Goal: Task Accomplishment & Management: Manage account settings

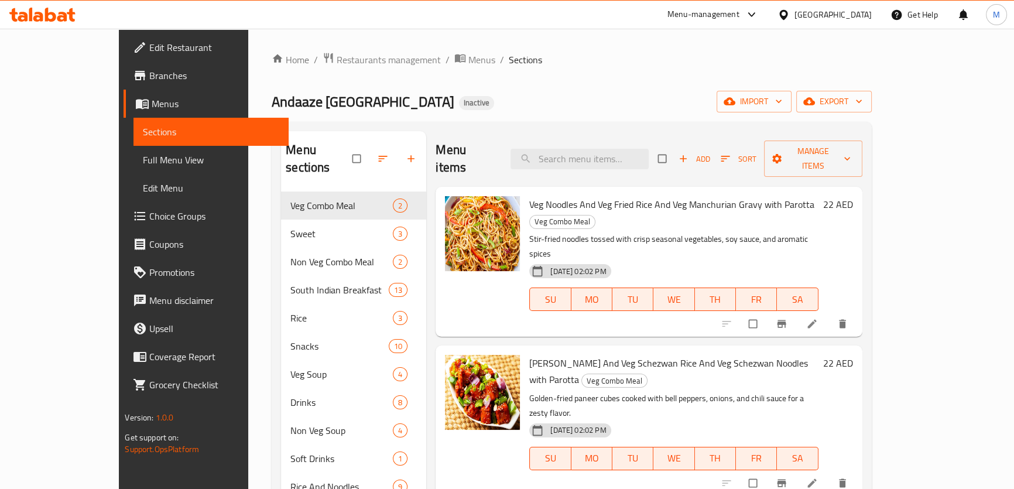
click at [63, 18] on icon at bounding box center [42, 15] width 66 height 14
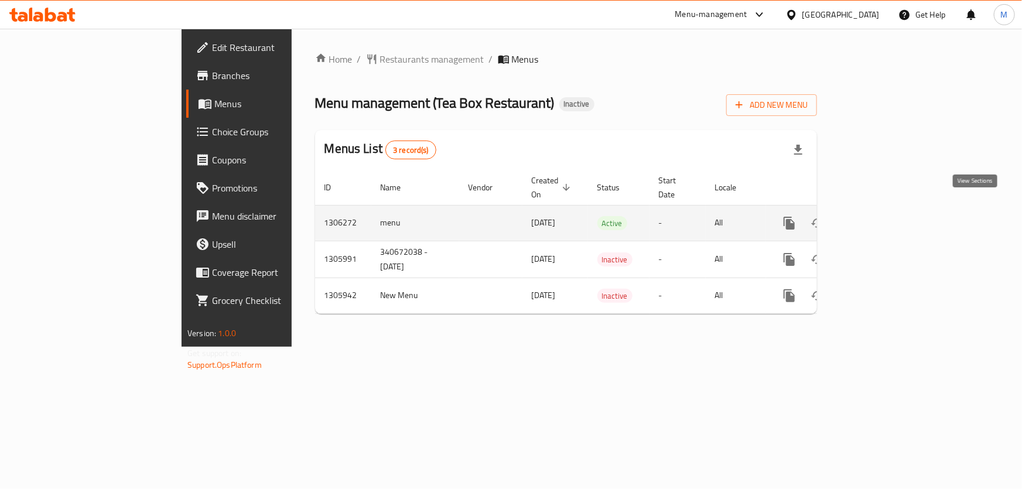
click at [880, 216] on icon "enhanced table" at bounding box center [873, 223] width 14 height 14
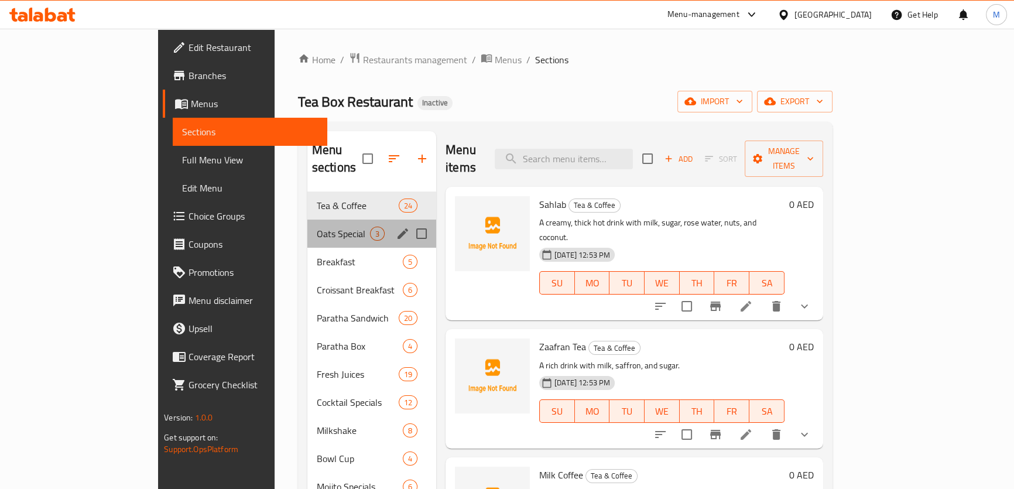
click at [307, 220] on div "Oats Special 3" at bounding box center [371, 234] width 129 height 28
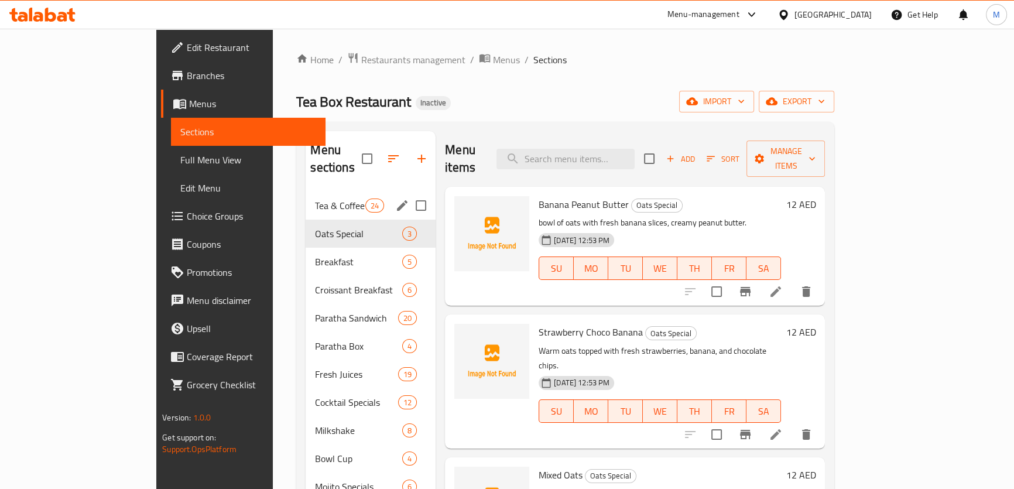
click at [306, 191] on div "Tea & Coffee 24" at bounding box center [371, 205] width 130 height 28
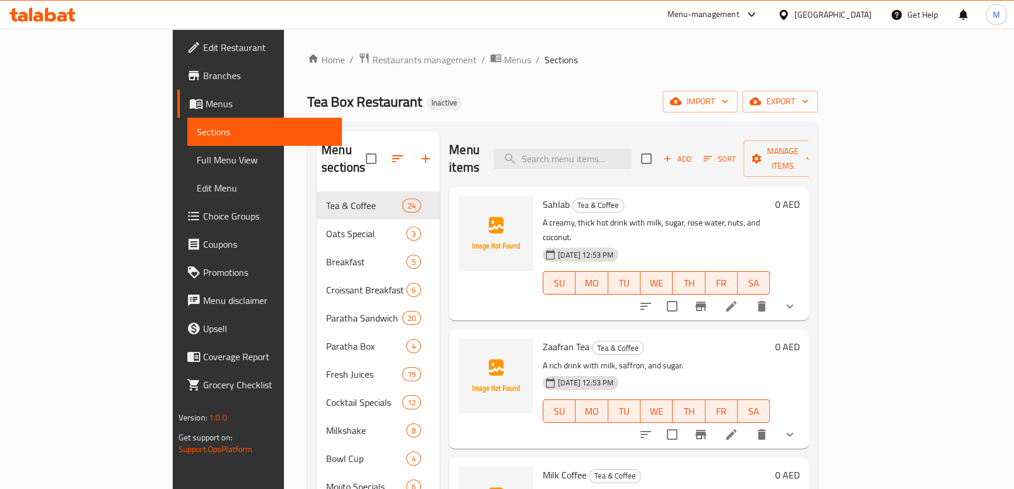
click at [543, 196] on span "Sahlab" at bounding box center [556, 205] width 27 height 18
copy h6 "Sahlab"
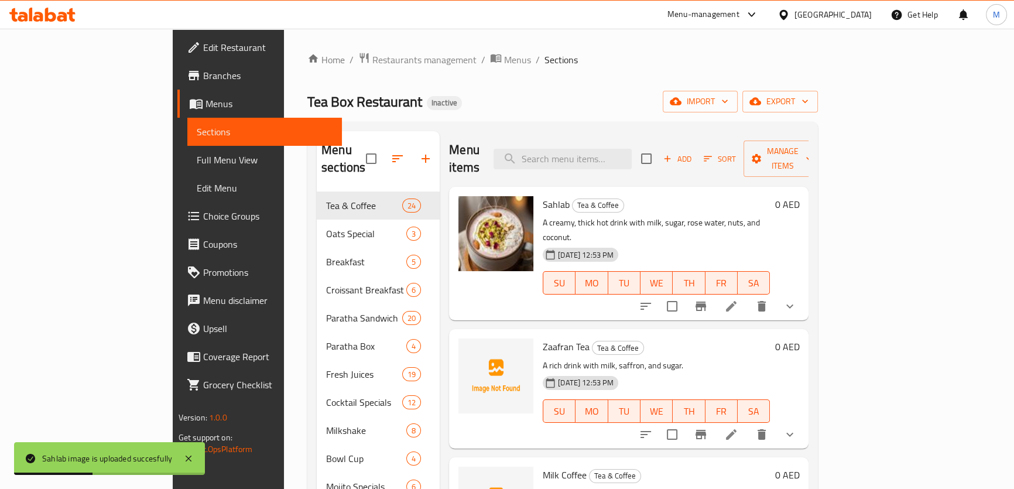
click at [543, 338] on span "Zaafran Tea" at bounding box center [566, 347] width 47 height 18
copy span "Zaafran"
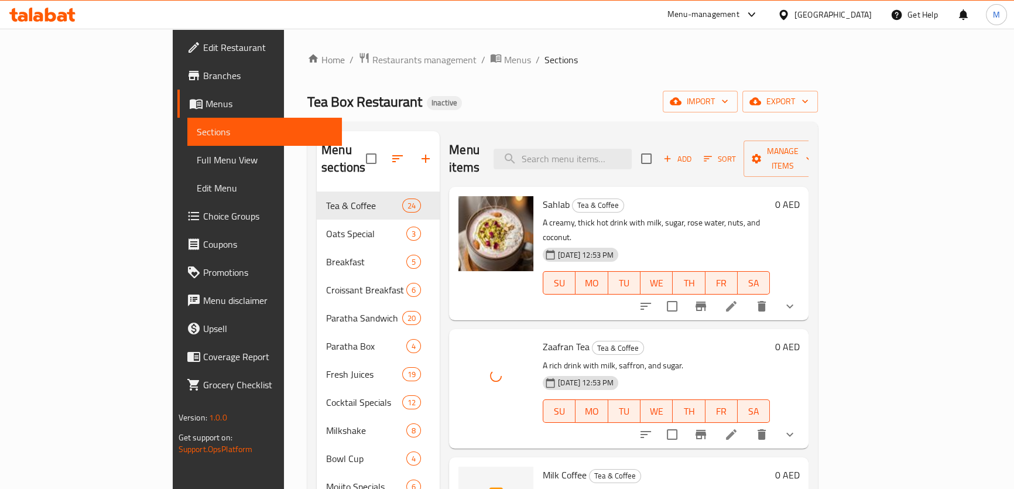
click at [543, 466] on span "Milk Coffee" at bounding box center [565, 475] width 44 height 18
copy h6 "Milk Coffee"
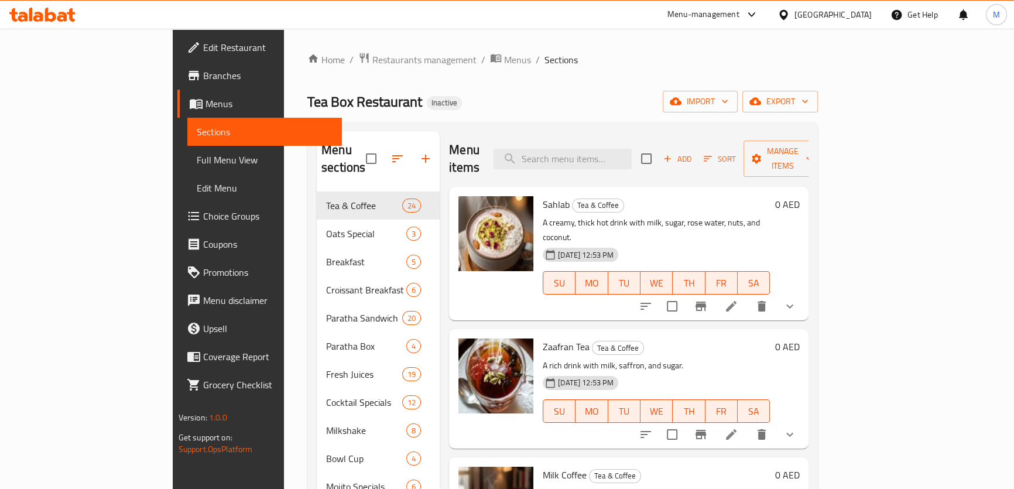
click at [543, 196] on span "Sahlab" at bounding box center [556, 205] width 27 height 18
copy h6 "Sahlab"
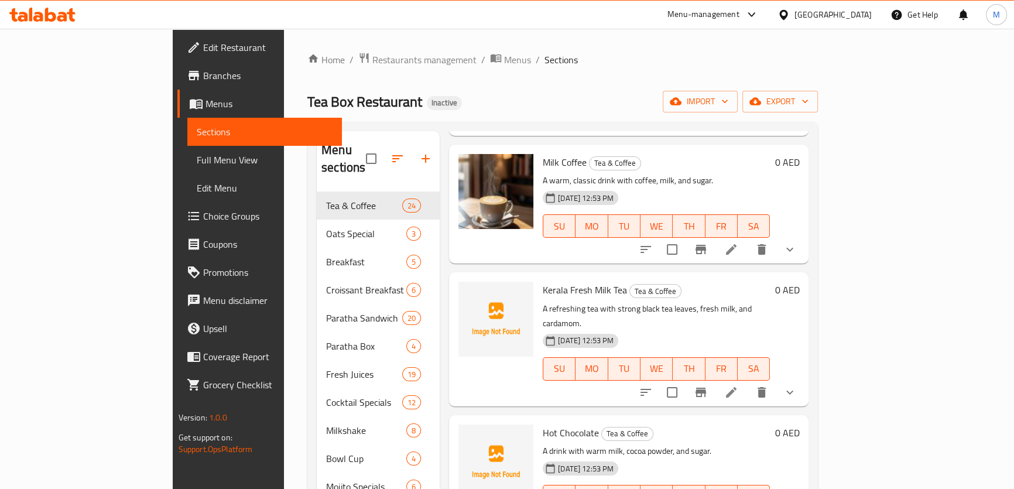
scroll to position [319, 0]
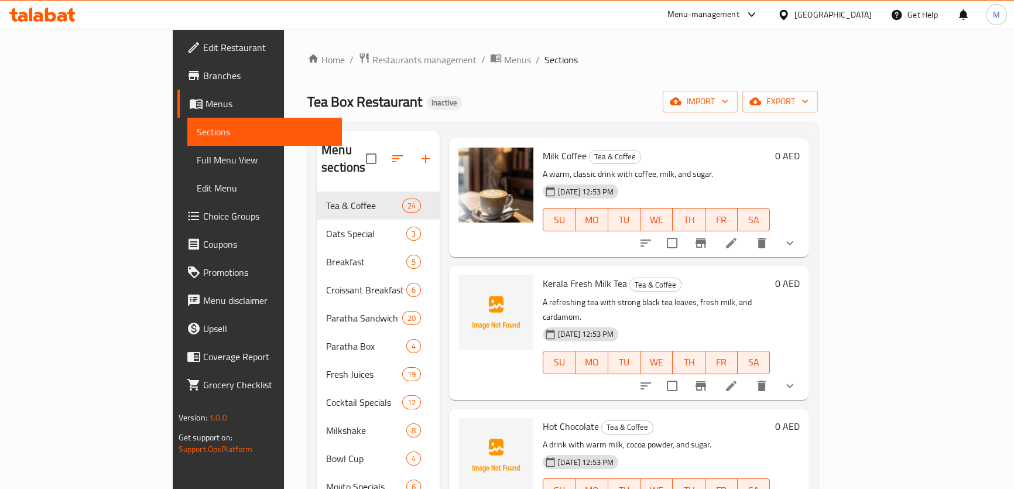
click at [543, 275] on span "Kerala Fresh Milk Tea" at bounding box center [585, 284] width 84 height 18
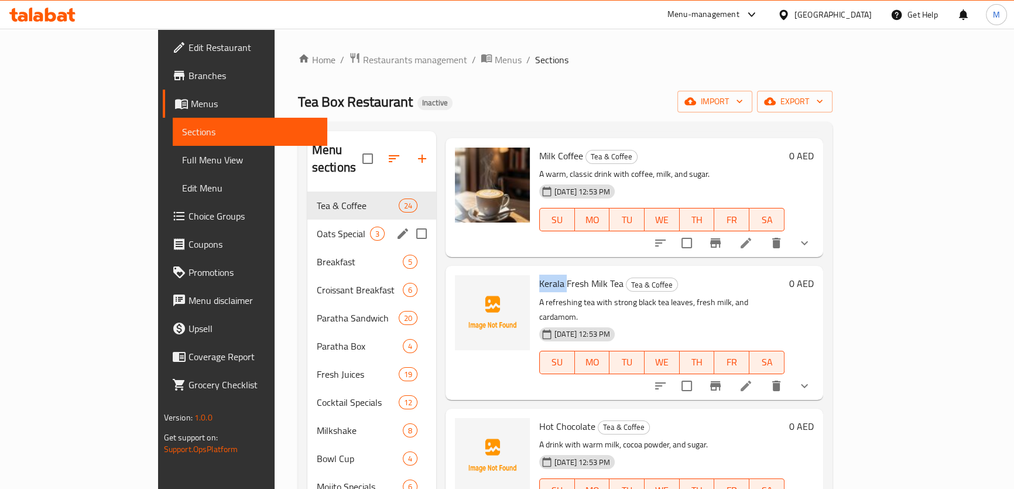
copy span "[GEOGRAPHIC_DATA]"
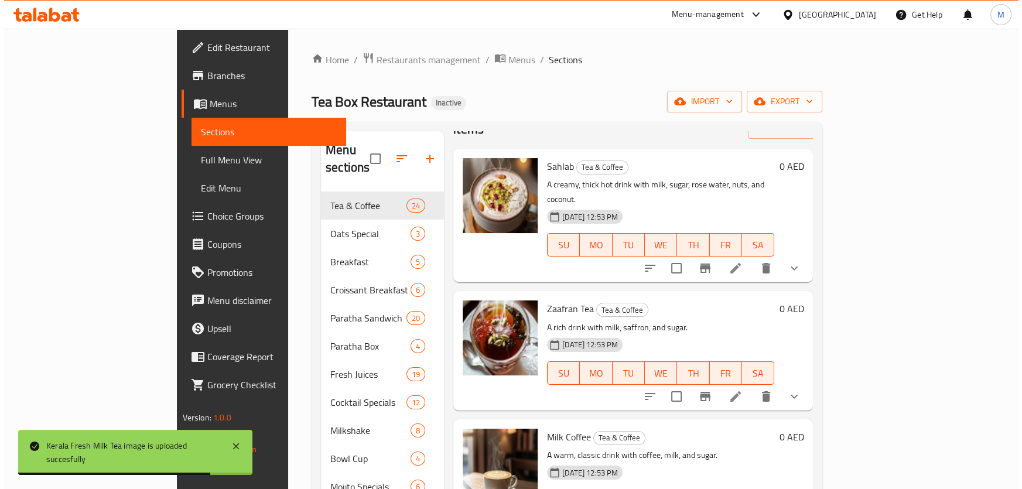
scroll to position [0, 0]
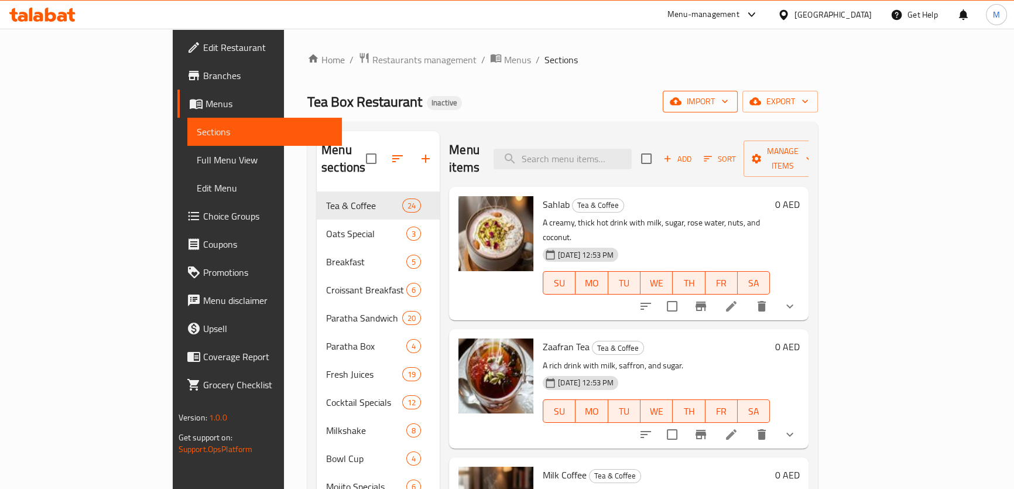
click at [728, 101] on span "import" at bounding box center [700, 101] width 56 height 15
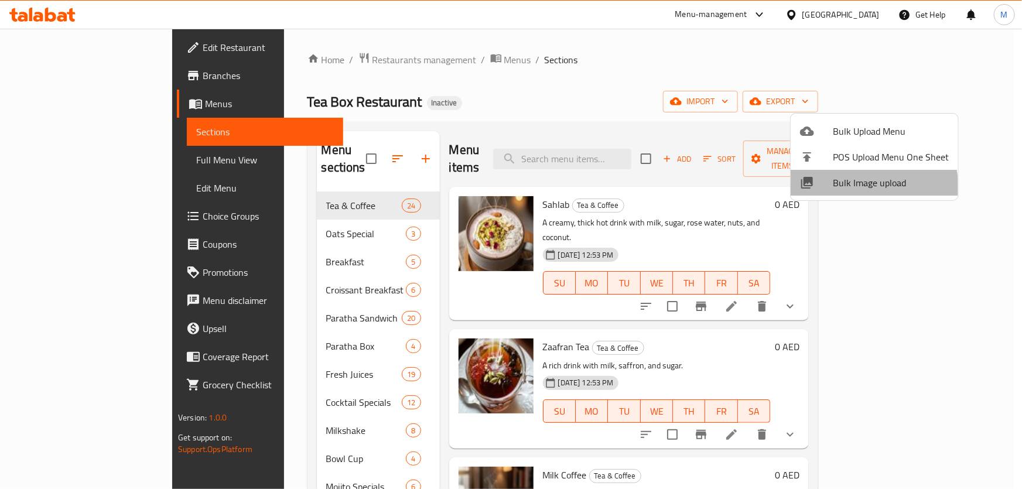
click at [851, 189] on span "Bulk Image upload" at bounding box center [890, 183] width 116 height 14
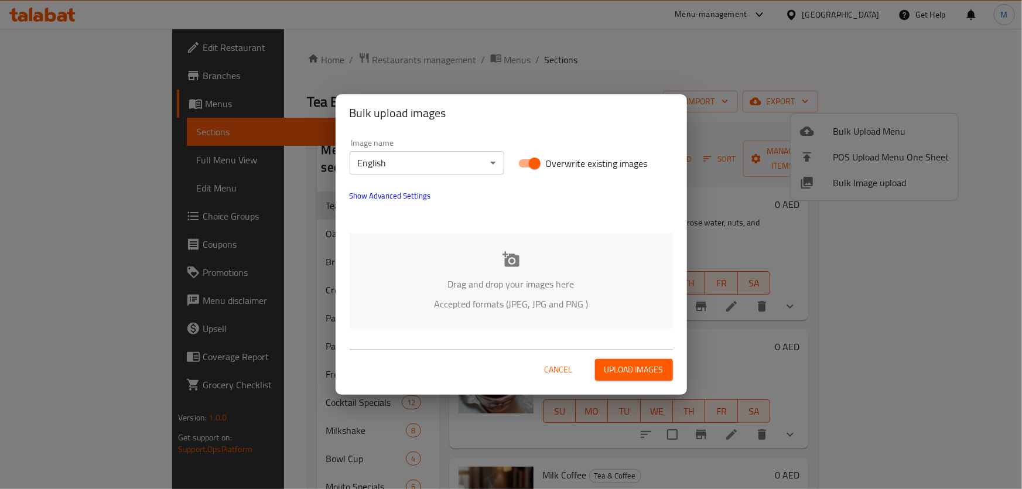
click at [531, 163] on input "Overwrite existing images" at bounding box center [534, 163] width 67 height 22
checkbox input "false"
click at [531, 277] on p "Drag and drop your images here" at bounding box center [511, 284] width 288 height 14
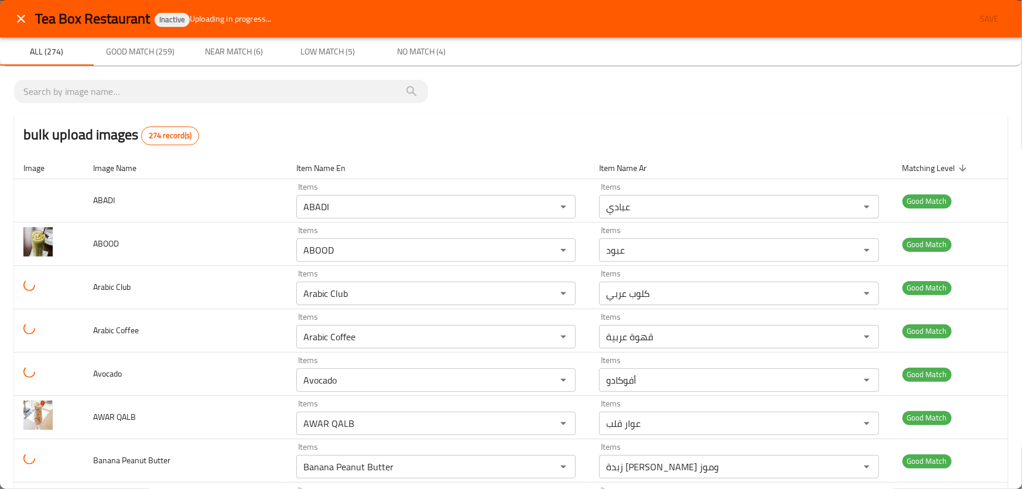
scroll to position [3778, 0]
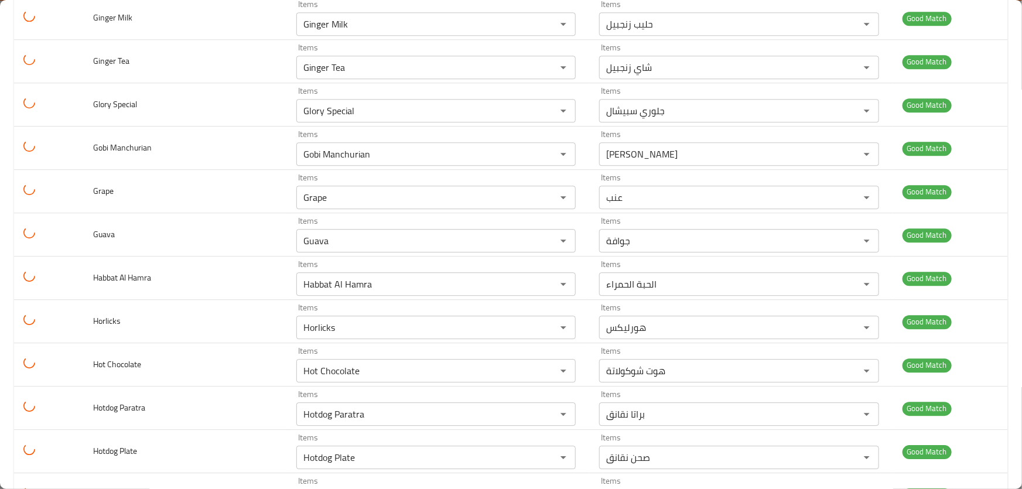
drag, startPoint x: 413, startPoint y: 275, endPoint x: 229, endPoint y: 270, distance: 184.4
type Oman "PERI PERI SAUCE"
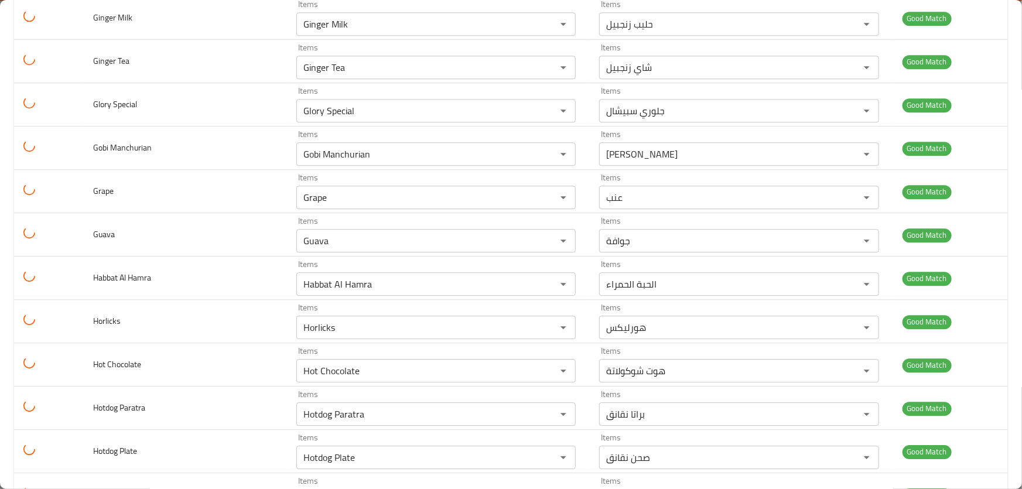
scroll to position [11559, 0]
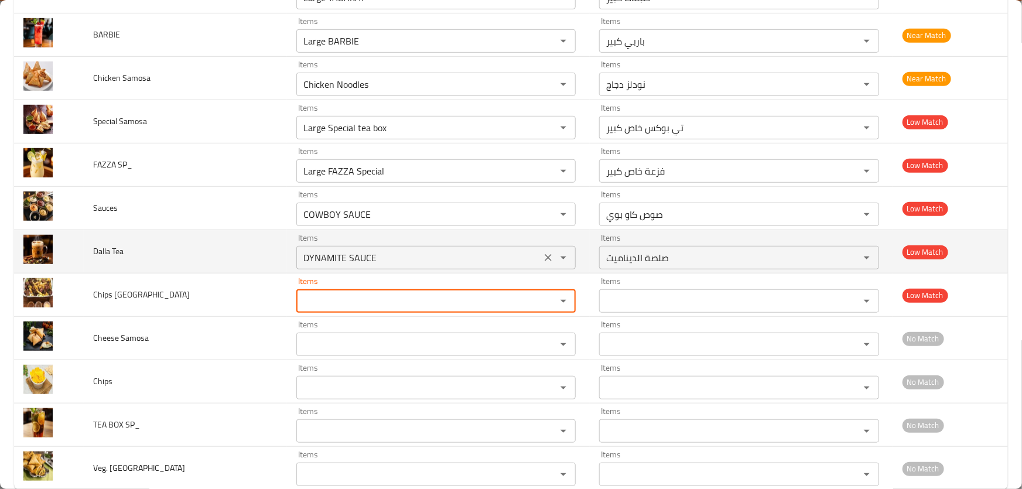
click at [434, 249] on Tea "DYNAMITE SAUCE" at bounding box center [419, 257] width 238 height 16
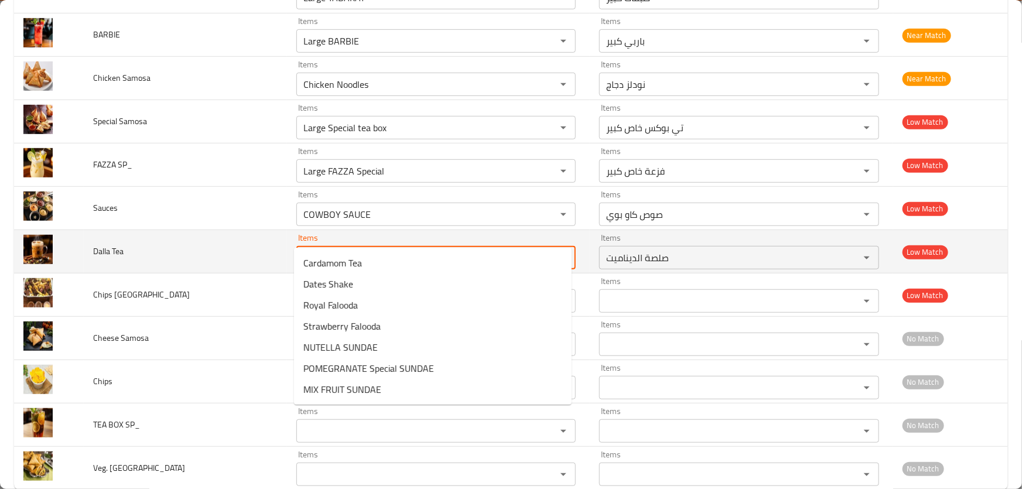
type Tea "d"
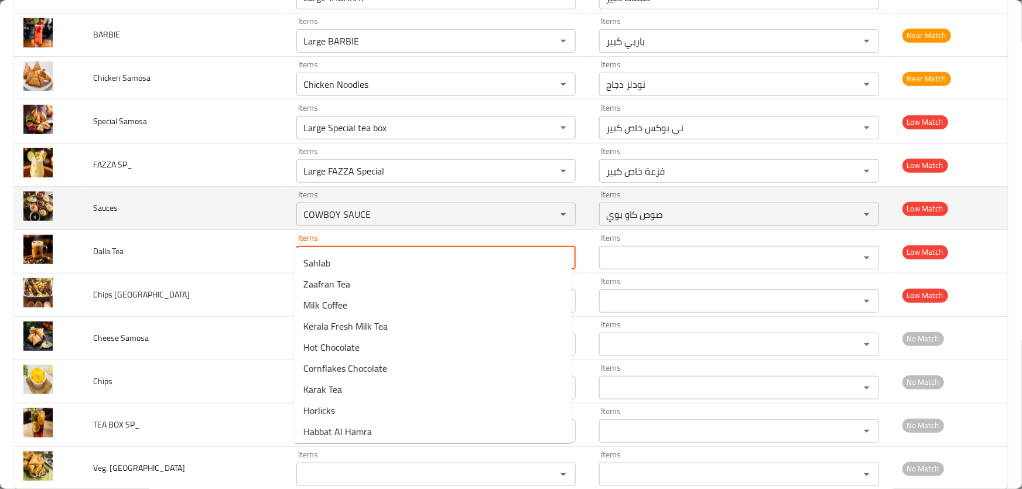
click at [447, 202] on td "Items COWBOY SAUCE Items" at bounding box center [438, 208] width 303 height 43
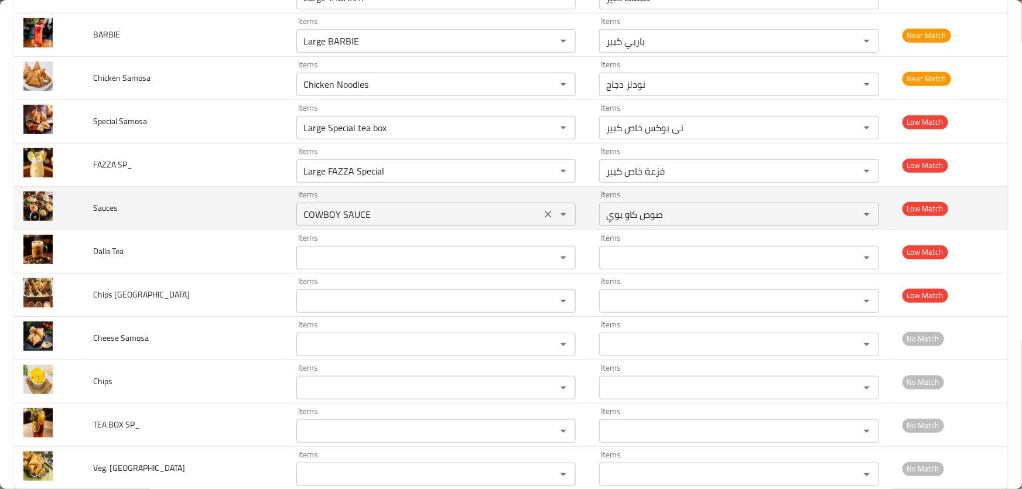
click at [449, 206] on input "COWBOY SAUCE" at bounding box center [419, 214] width 238 height 16
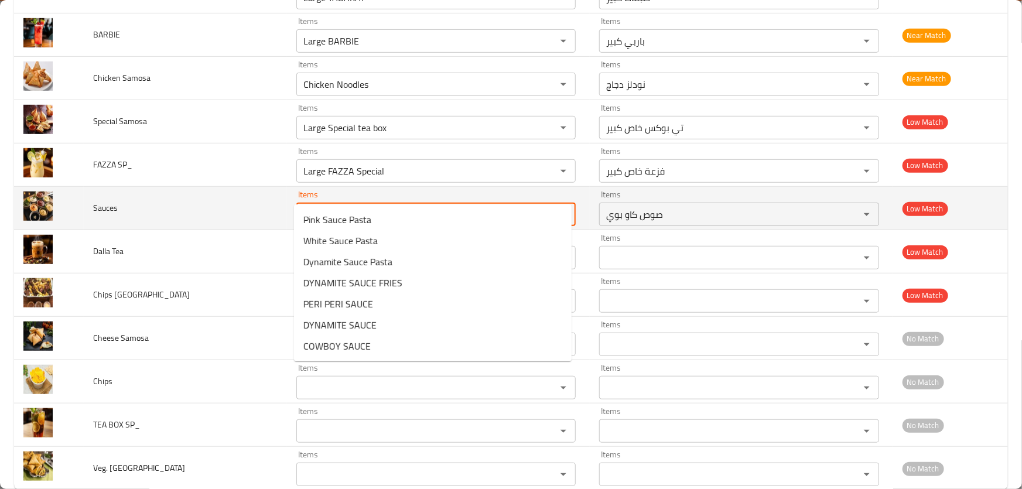
type input "sauc"
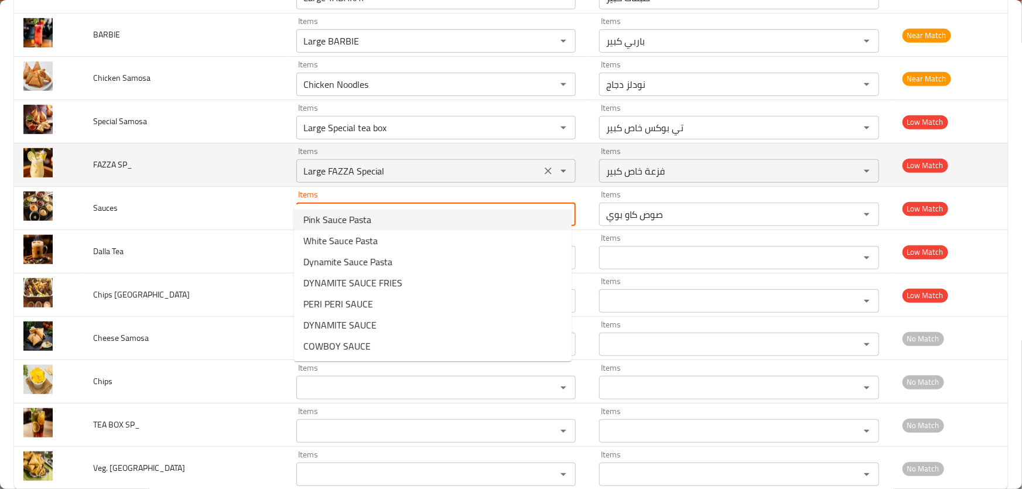
click at [543, 208] on icon "Clear" at bounding box center [548, 214] width 12 height 12
click at [435, 163] on SP_ "Large FAZZA Special" at bounding box center [419, 171] width 238 height 16
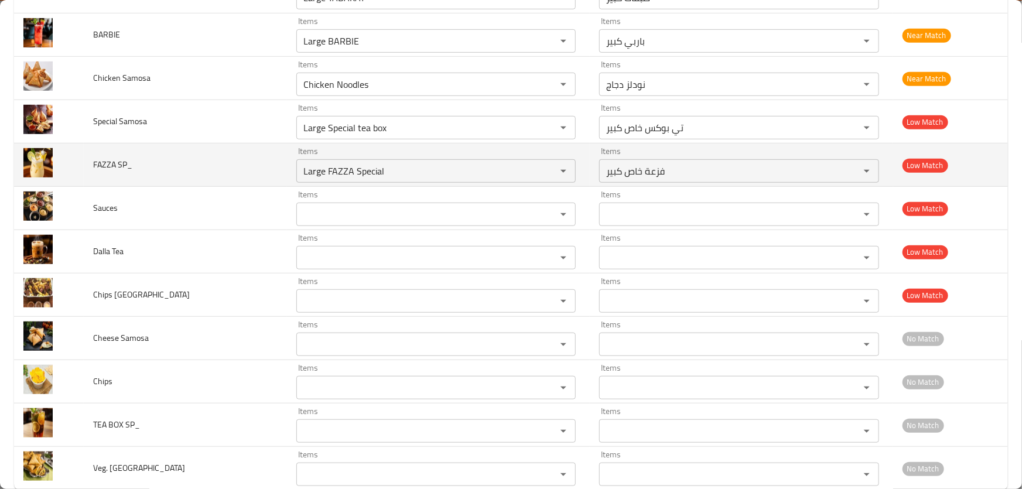
click at [103, 157] on span "FAZZA SP_" at bounding box center [112, 164] width 39 height 15
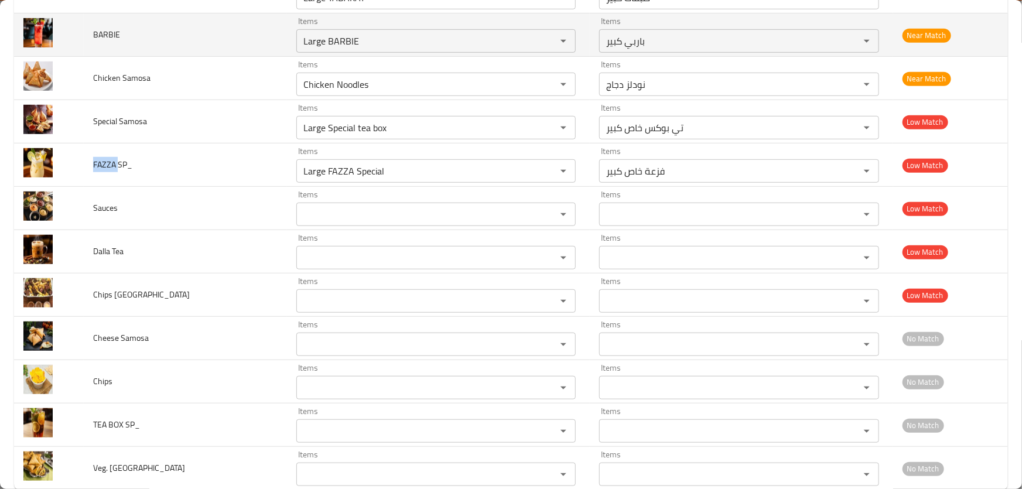
copy span "FAZZA"
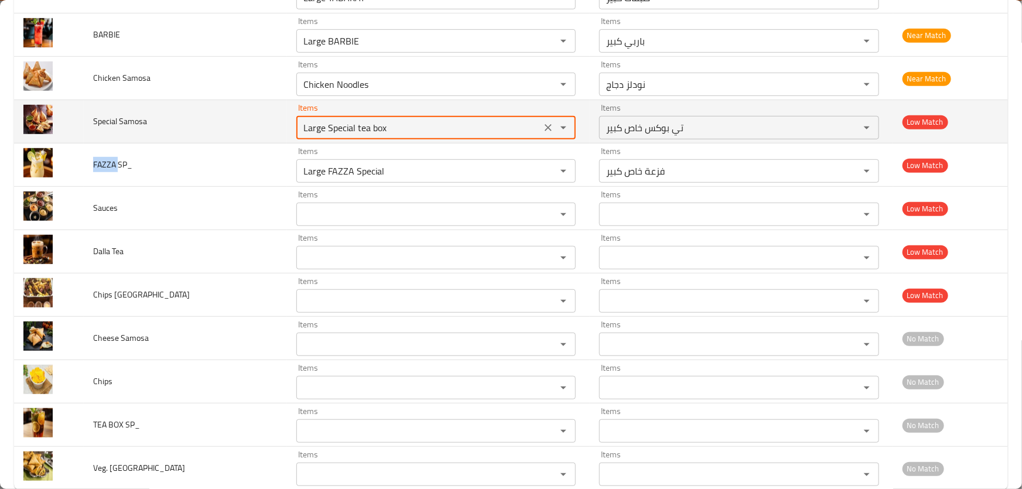
click at [417, 119] on Samosa "Large Special tea box" at bounding box center [419, 127] width 238 height 16
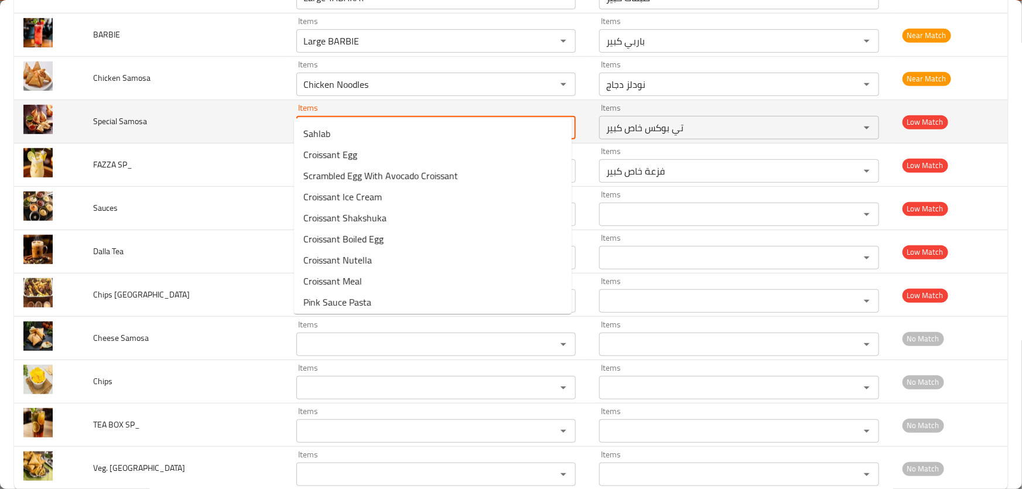
type Samosa "sam"
click at [542, 122] on icon "Clear" at bounding box center [548, 128] width 12 height 12
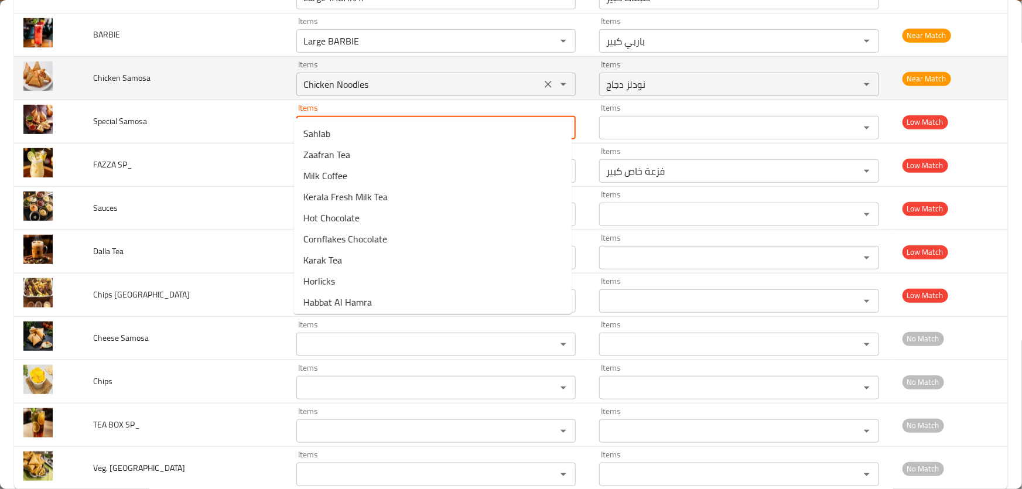
click at [397, 76] on Samosa "Chicken Noodles" at bounding box center [419, 84] width 238 height 16
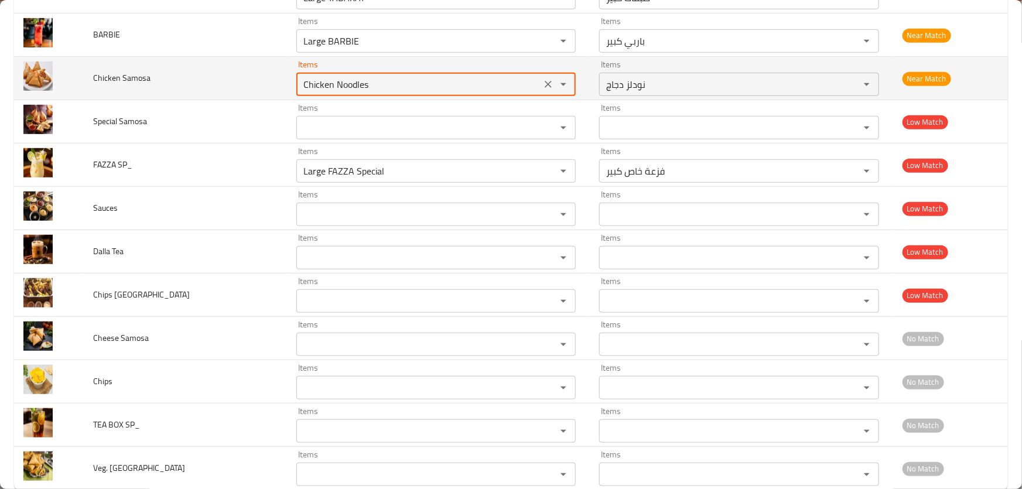
click at [390, 76] on Samosa "Chicken Noodles" at bounding box center [419, 84] width 238 height 16
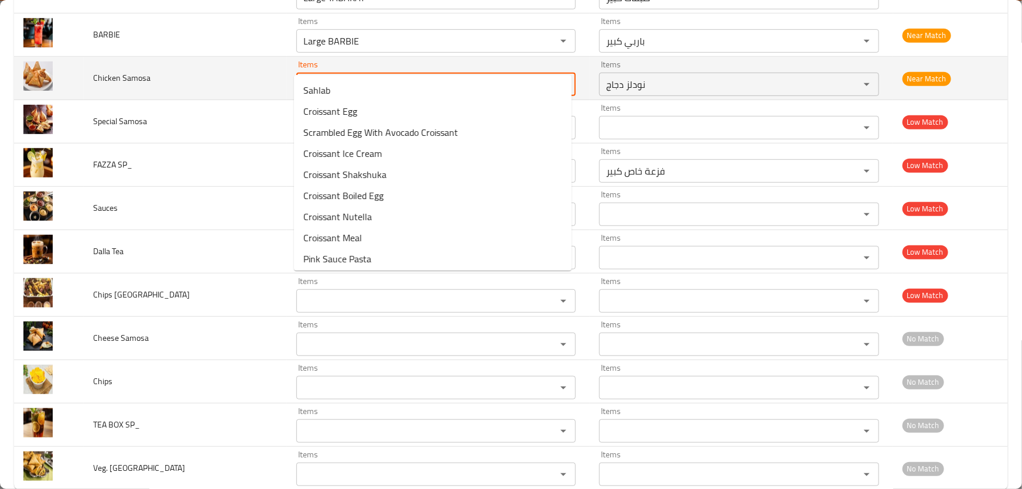
type Samosa "sam"
click at [544, 81] on icon "Clear" at bounding box center [547, 84] width 7 height 7
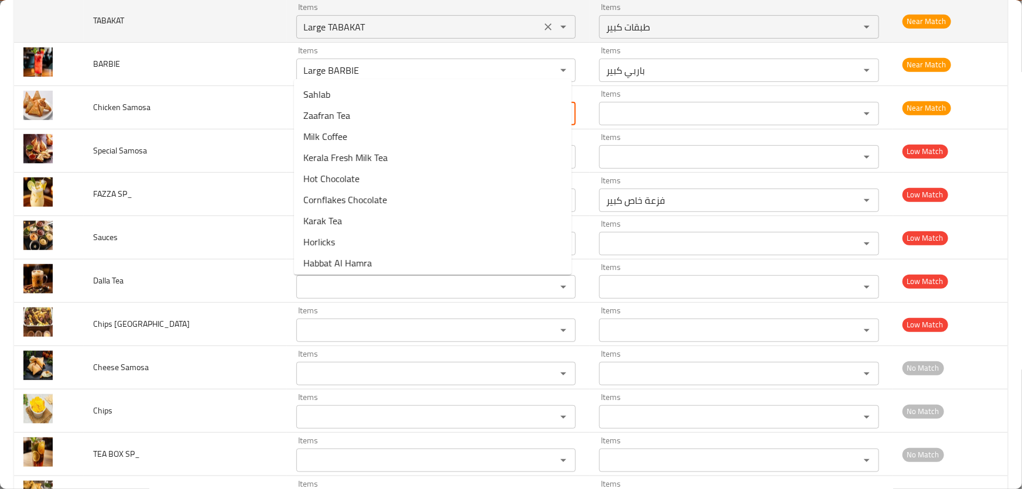
scroll to position [11452, 0]
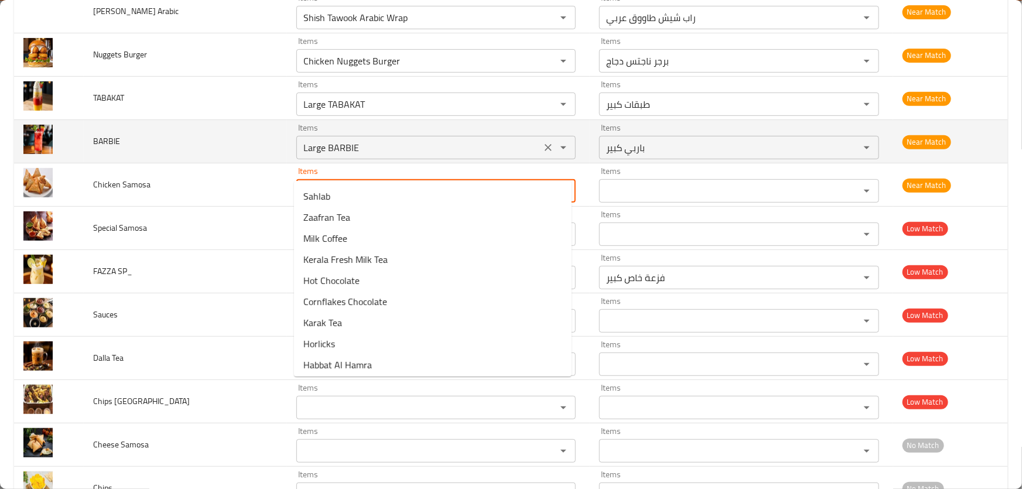
click at [390, 139] on input "Large BARBIE" at bounding box center [419, 147] width 238 height 16
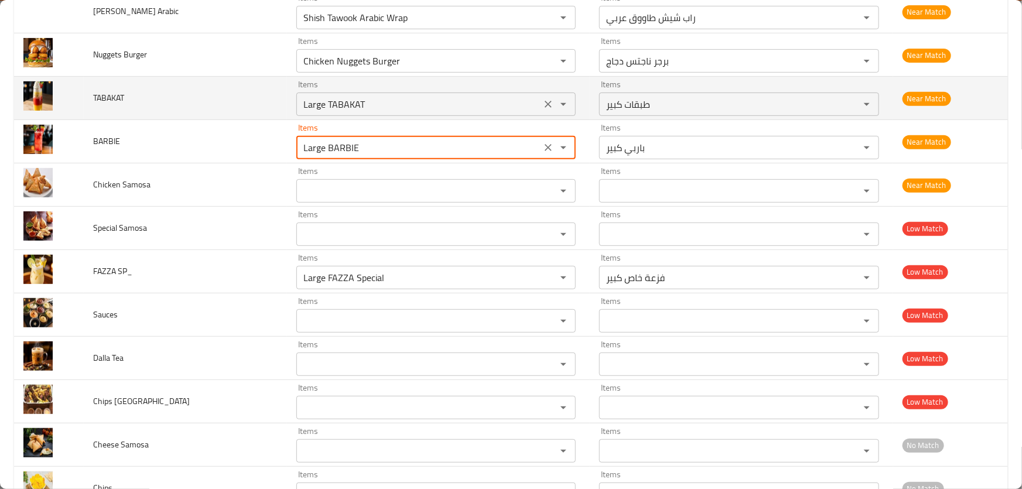
click at [405, 96] on input "Large TABAKAT" at bounding box center [419, 104] width 238 height 16
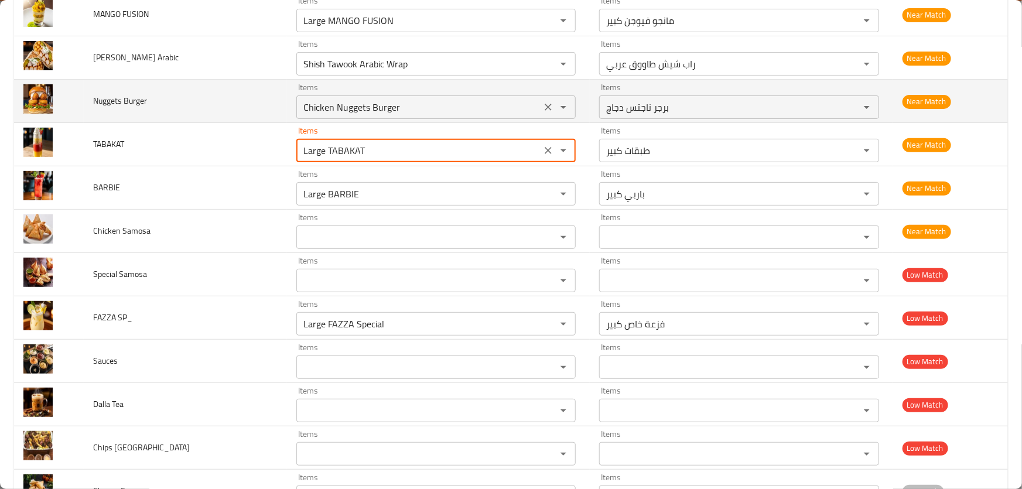
scroll to position [11346, 0]
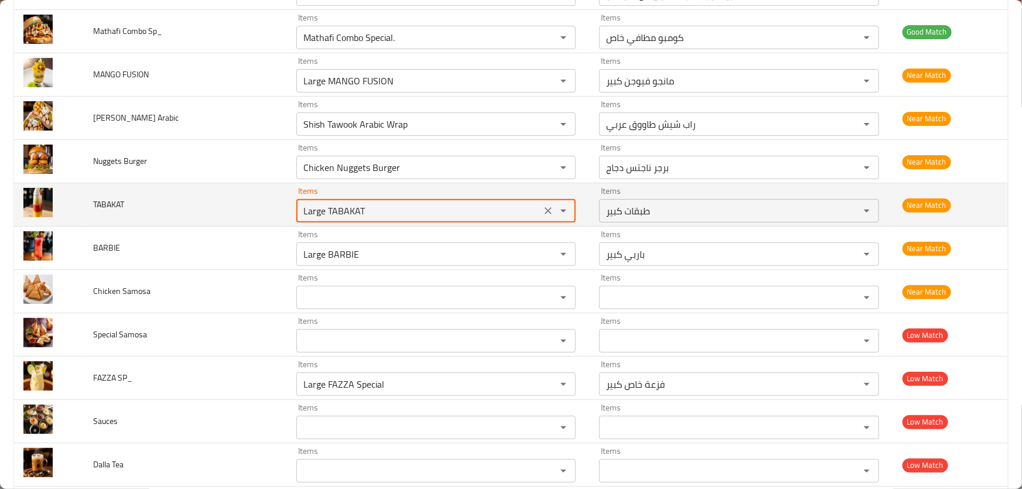
click at [110, 197] on span "TABAKAT" at bounding box center [108, 204] width 31 height 15
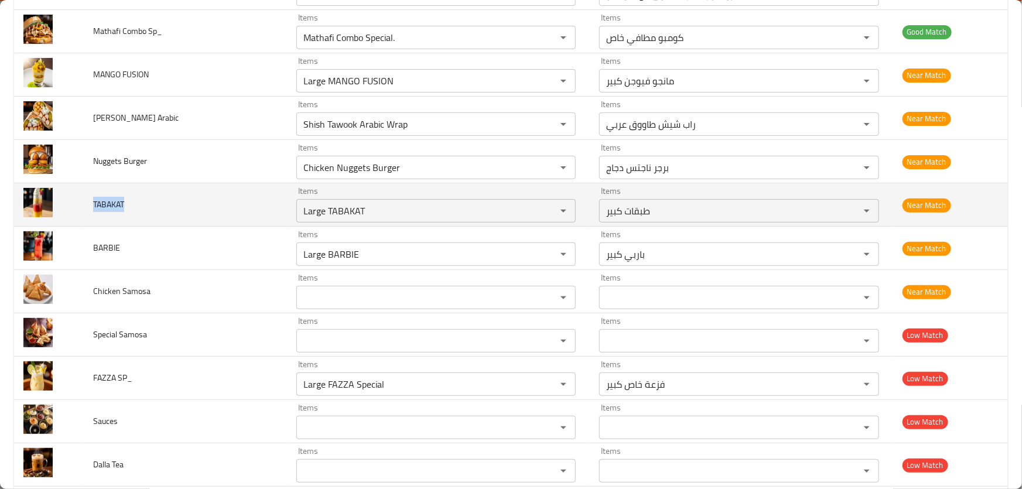
click at [110, 197] on span "TABAKAT" at bounding box center [108, 204] width 31 height 15
copy span "TABAKAT"
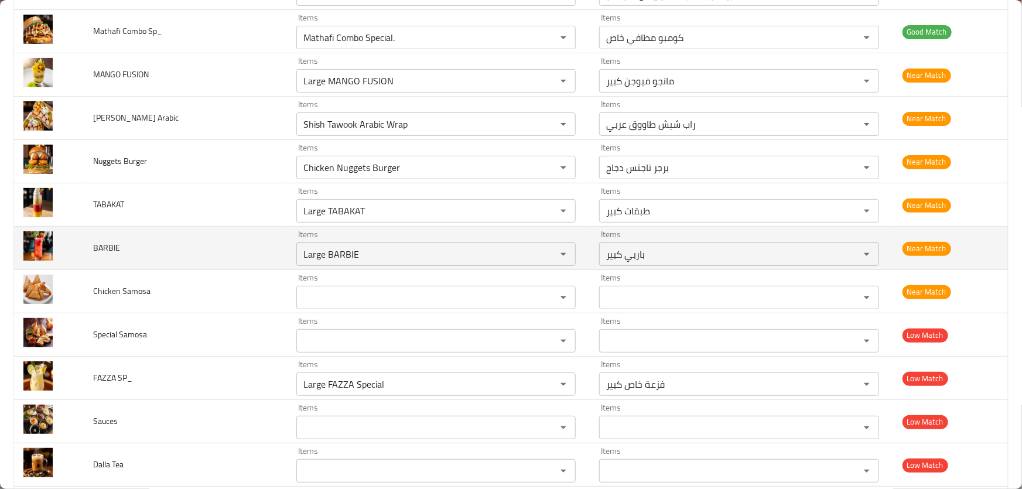
click at [102, 240] on span "BARBIE" at bounding box center [106, 247] width 27 height 15
copy span "BARBIE"
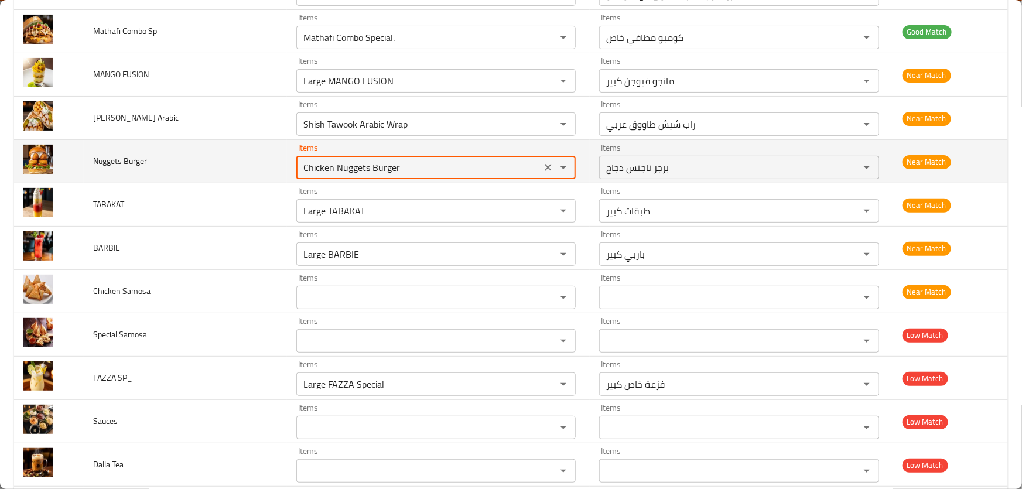
click at [460, 159] on Burger "Chicken Nuggets Burger" at bounding box center [419, 167] width 238 height 16
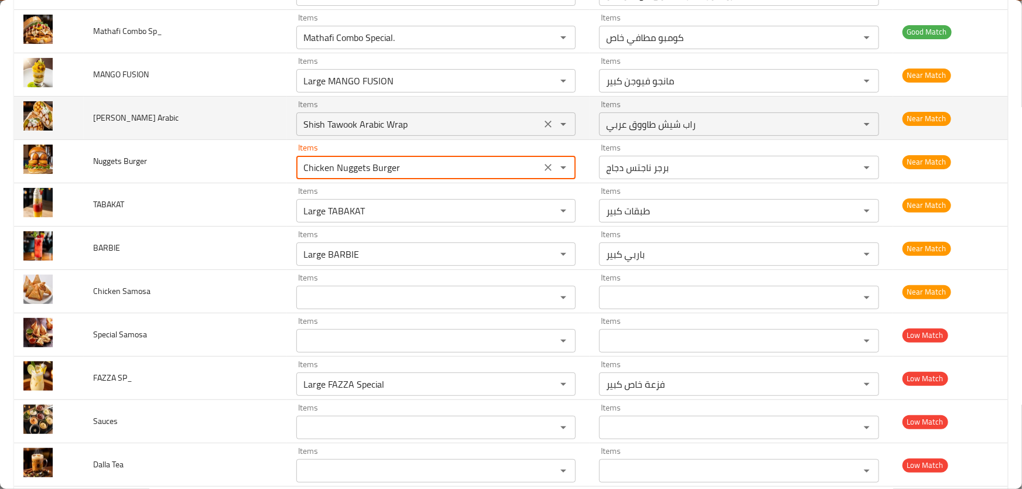
click at [423, 116] on Arabic "Shish Tawook Arabic Wrap" at bounding box center [419, 124] width 238 height 16
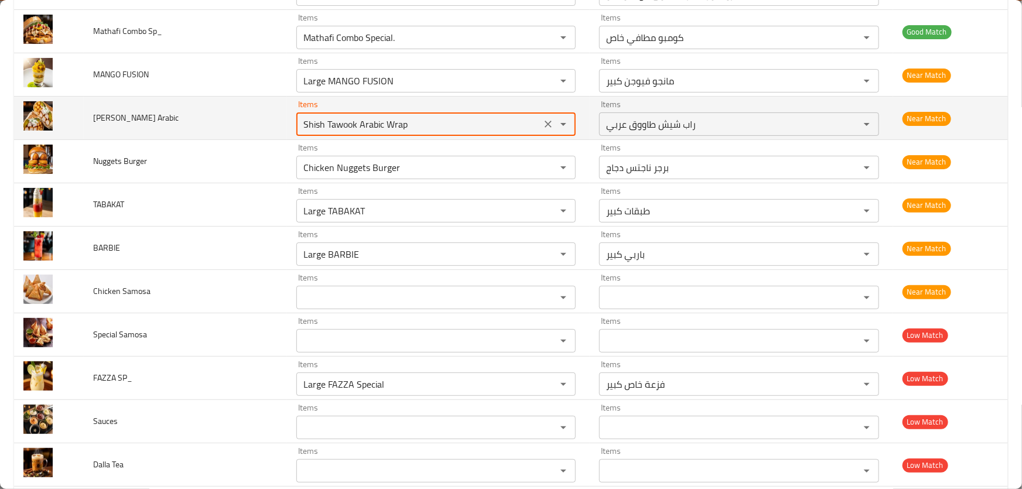
click at [144, 110] on span "[PERSON_NAME] Arabic" at bounding box center [135, 117] width 85 height 15
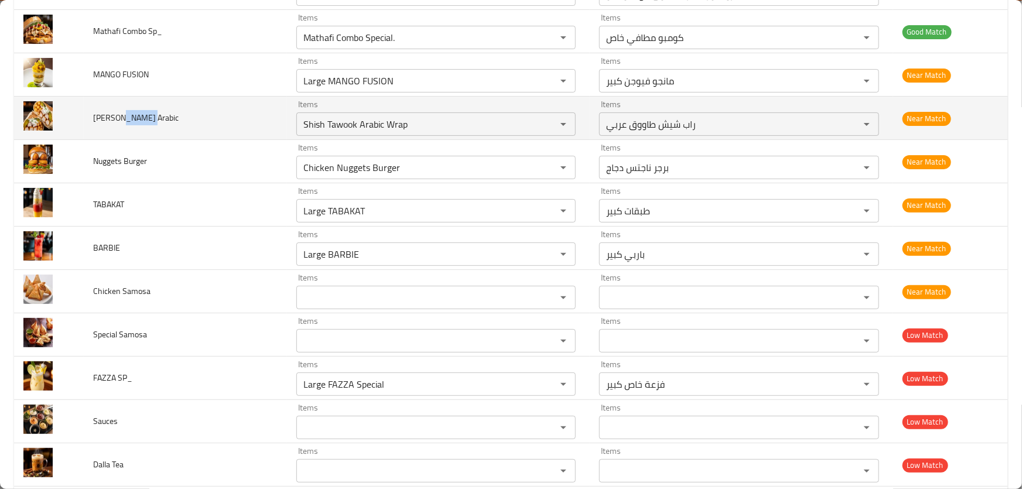
click at [144, 110] on span "[PERSON_NAME] Arabic" at bounding box center [135, 117] width 85 height 15
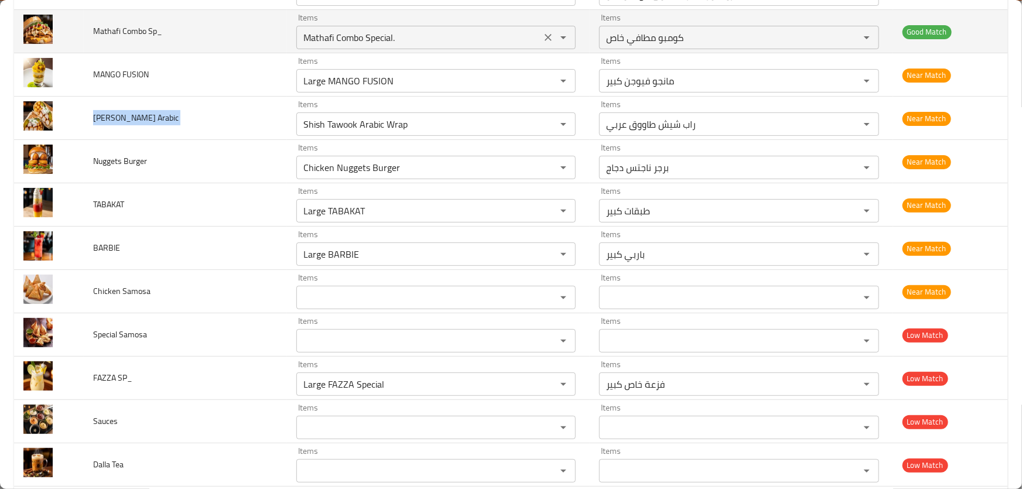
copy span "[PERSON_NAME] Arabic"
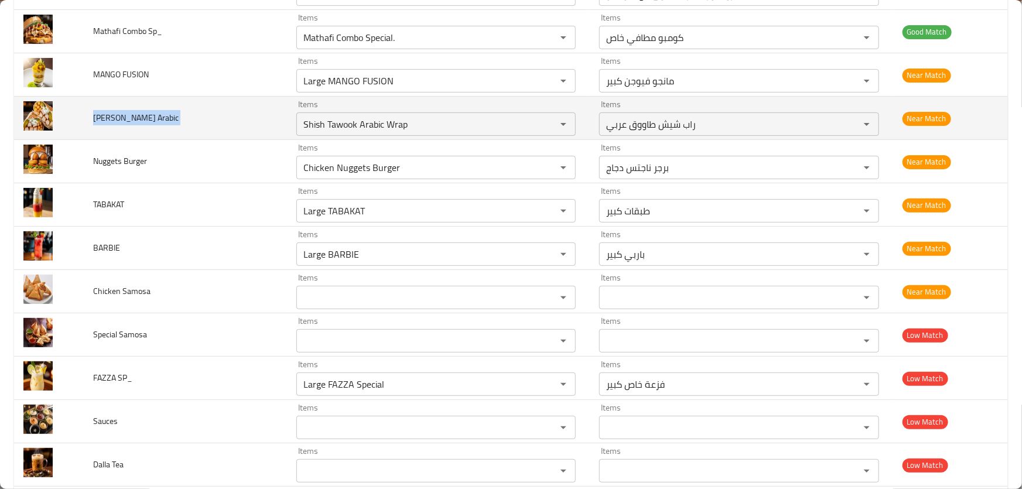
click at [183, 97] on td "[PERSON_NAME] Arabic" at bounding box center [185, 118] width 203 height 43
click at [112, 110] on span "[PERSON_NAME] Arabic" at bounding box center [135, 117] width 85 height 15
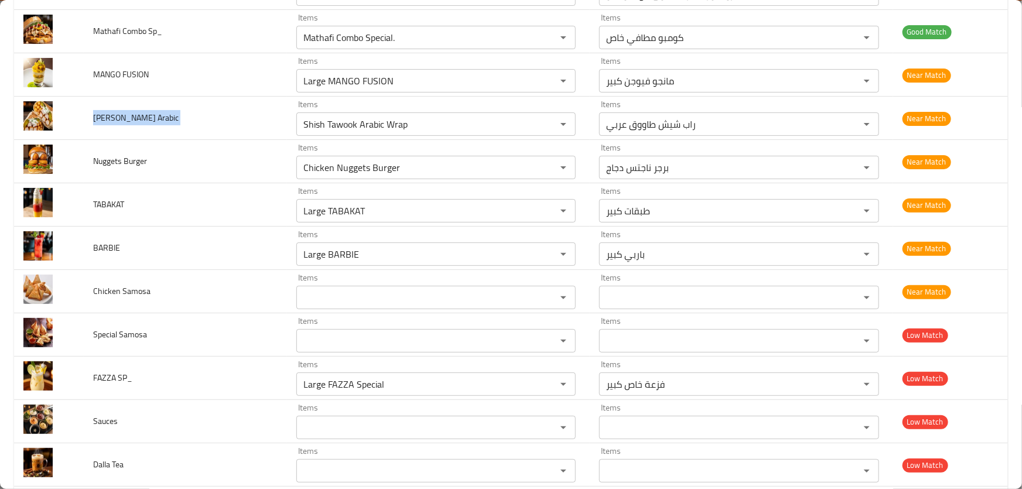
copy span "[PERSON_NAME] Arabic"
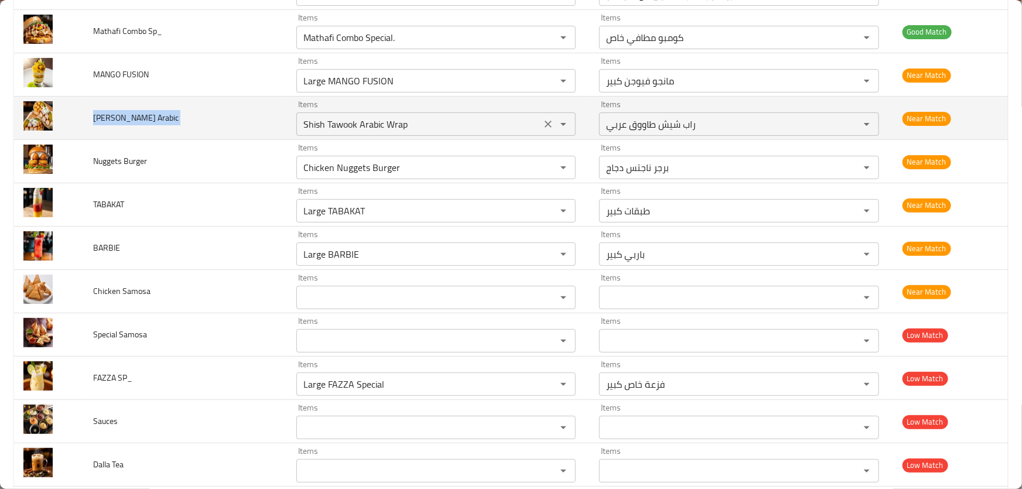
click at [396, 116] on Arabic "Shish Tawook Arabic Wrap" at bounding box center [419, 124] width 238 height 16
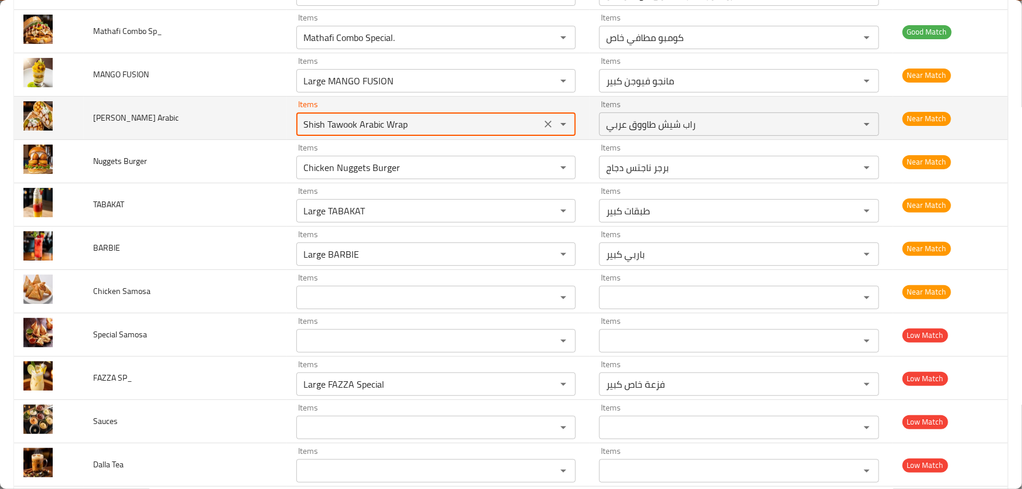
click at [396, 116] on Arabic "Shish Tawook Arabic Wrap" at bounding box center [419, 124] width 238 height 16
click at [397, 116] on Arabic "Shish Tawook Arabic Wrap" at bounding box center [419, 124] width 238 height 16
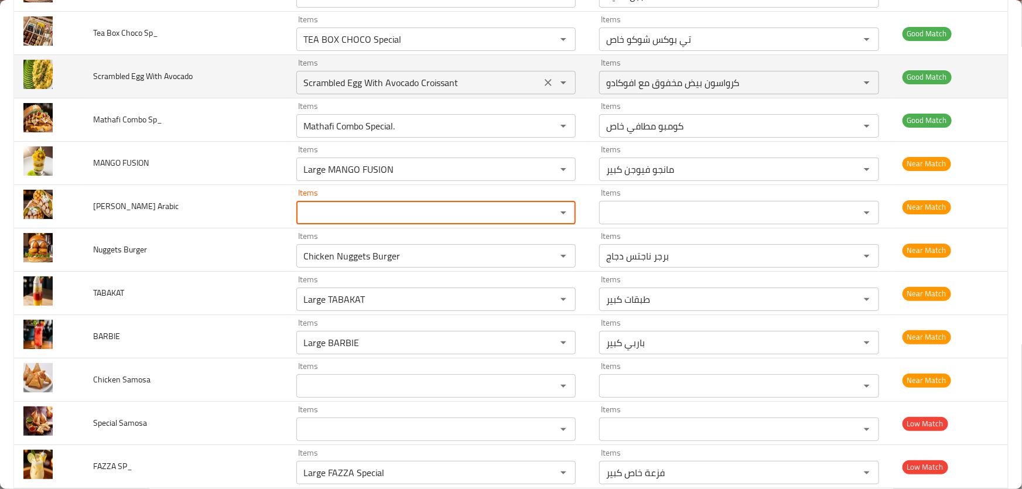
scroll to position [11133, 0]
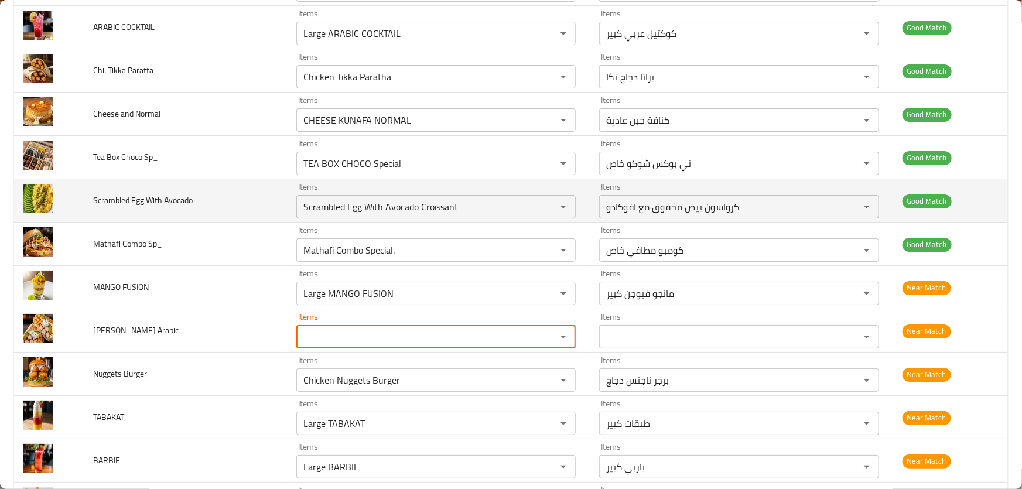
click at [136, 193] on span "Scrambled Egg With Avocado" at bounding box center [143, 200] width 100 height 15
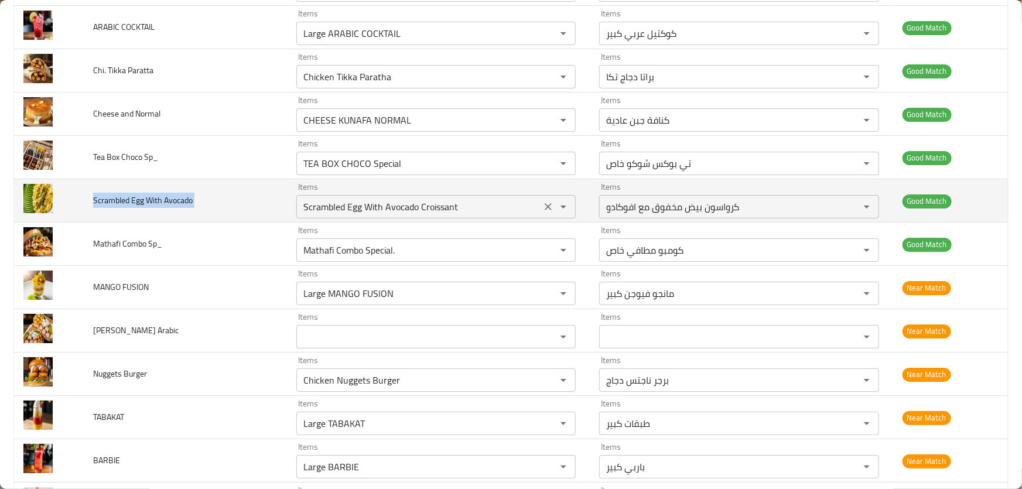
click at [481, 198] on Avocado "Scrambled Egg With Avocado Croissant" at bounding box center [419, 206] width 238 height 16
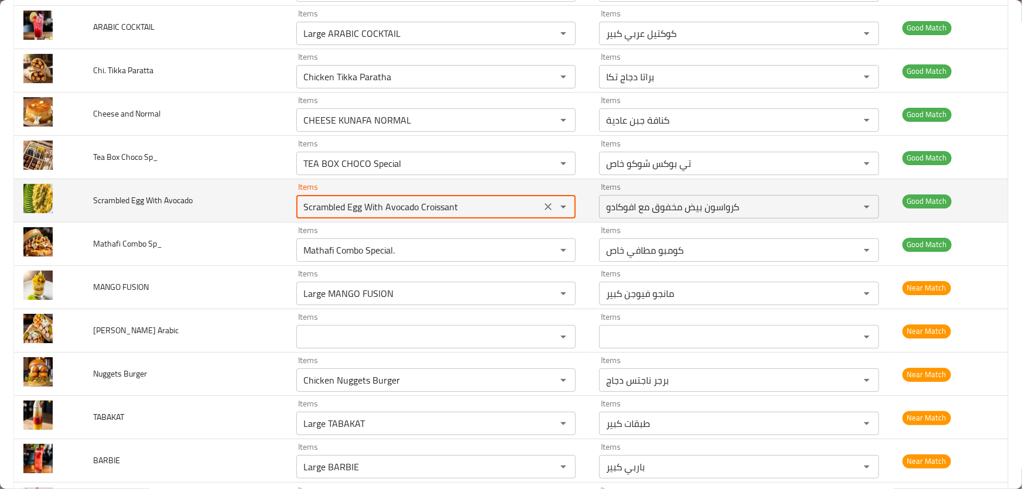
click at [548, 201] on icon "Clear" at bounding box center [548, 207] width 12 height 12
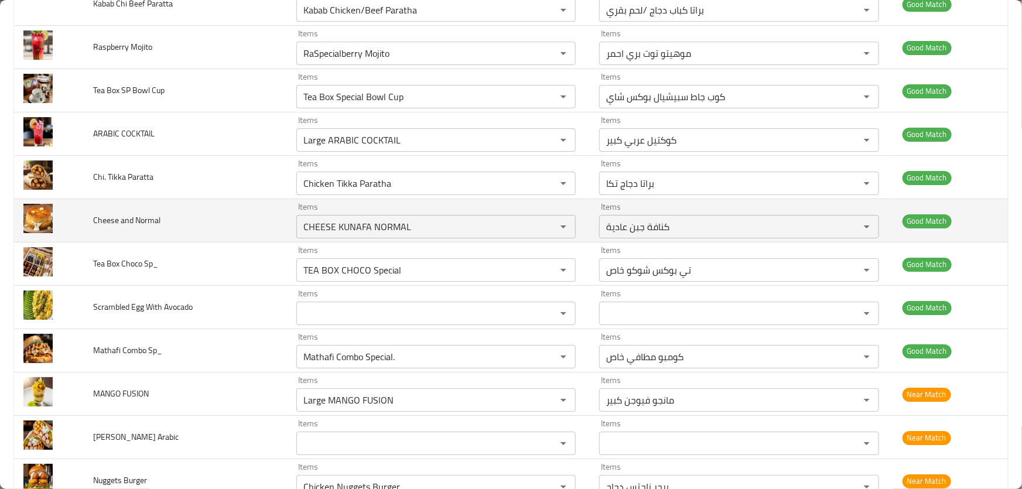
click at [119, 213] on span "Cheese and Normal" at bounding box center [126, 220] width 67 height 15
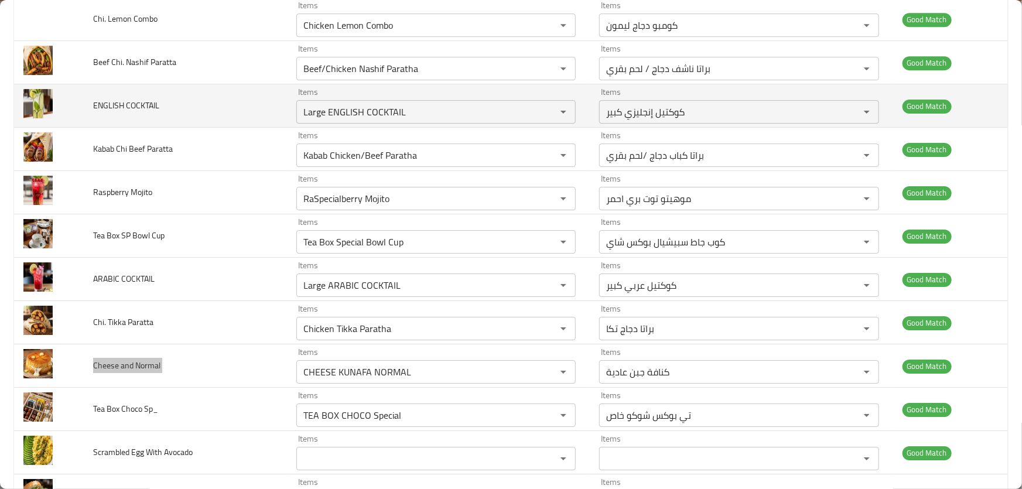
scroll to position [10814, 0]
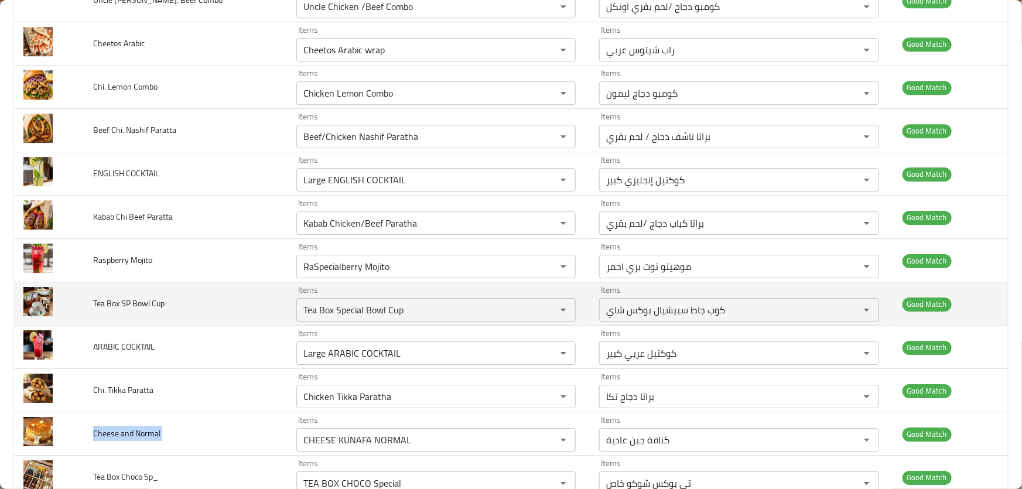
click at [105, 289] on td "Tea Box SP Bowl Cup" at bounding box center [185, 303] width 203 height 43
click at [116, 296] on span "Tea Box SP Bowl Cup" at bounding box center [128, 303] width 71 height 15
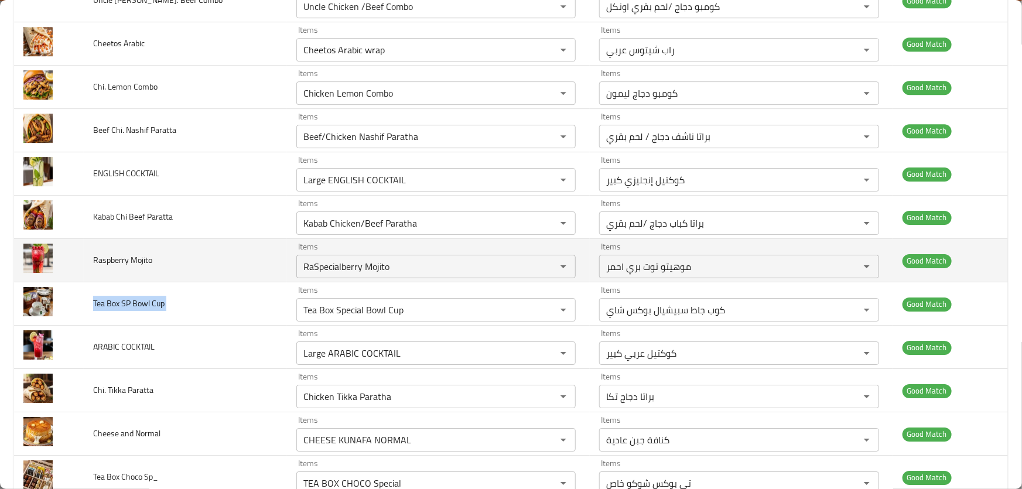
click at [119, 252] on span "Raspberry Mojito" at bounding box center [122, 259] width 59 height 15
click at [105, 252] on span "Raspberry Mojito" at bounding box center [122, 259] width 59 height 15
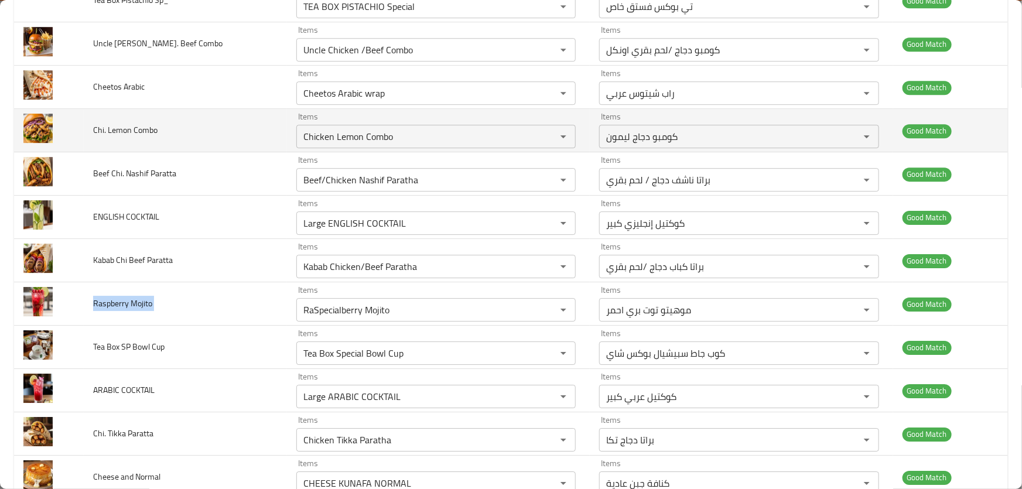
scroll to position [10760, 0]
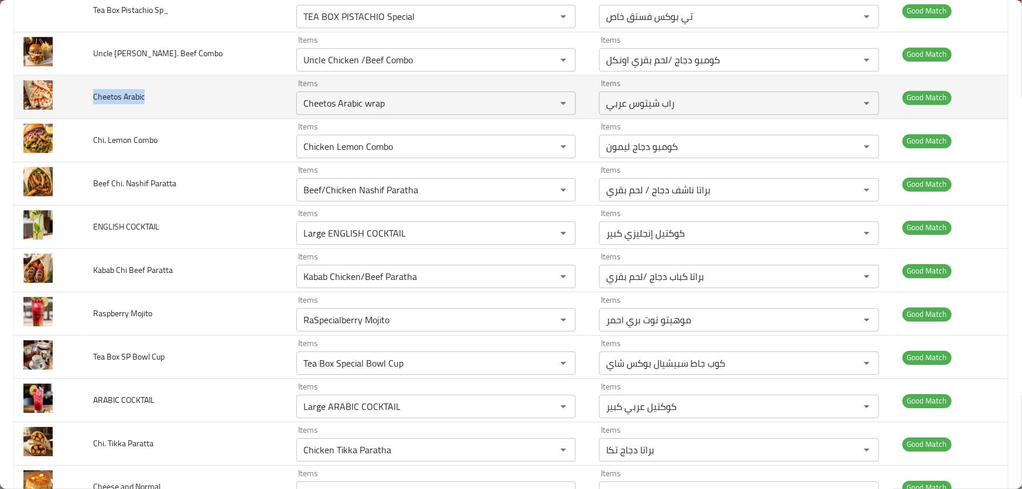
drag, startPoint x: 150, startPoint y: 74, endPoint x: 84, endPoint y: 81, distance: 66.6
click at [84, 81] on td "Cheetos Arabic" at bounding box center [185, 97] width 203 height 43
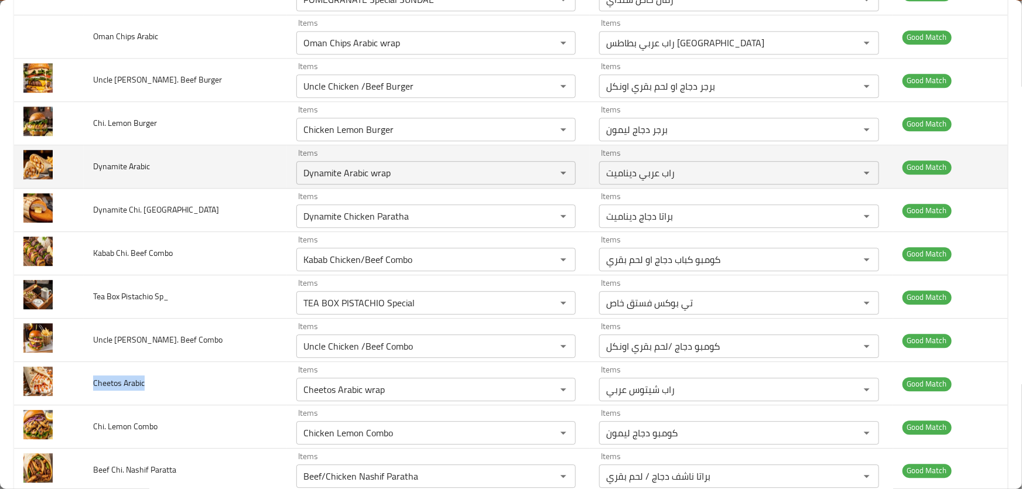
scroll to position [10441, 0]
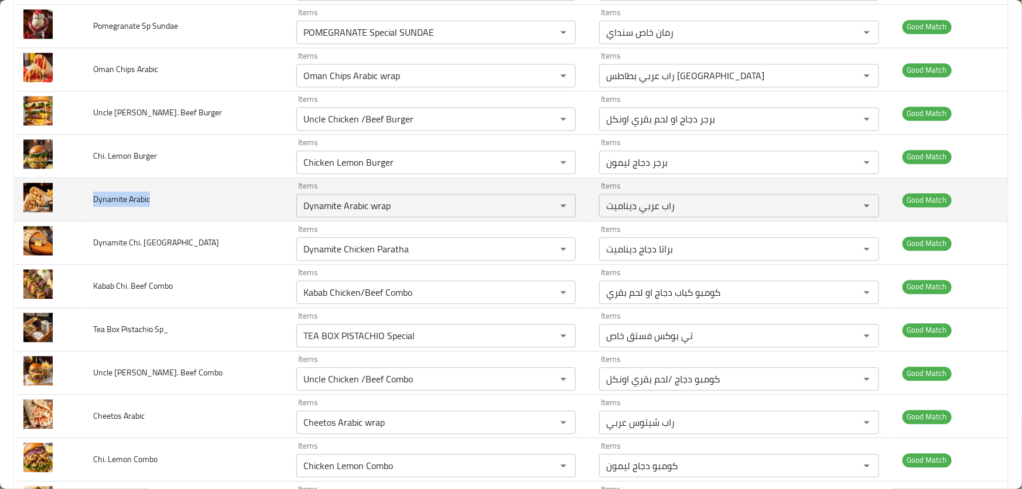
drag, startPoint x: 150, startPoint y: 178, endPoint x: 94, endPoint y: 180, distance: 56.8
click at [94, 180] on td "Dynamite Arabic" at bounding box center [185, 199] width 203 height 43
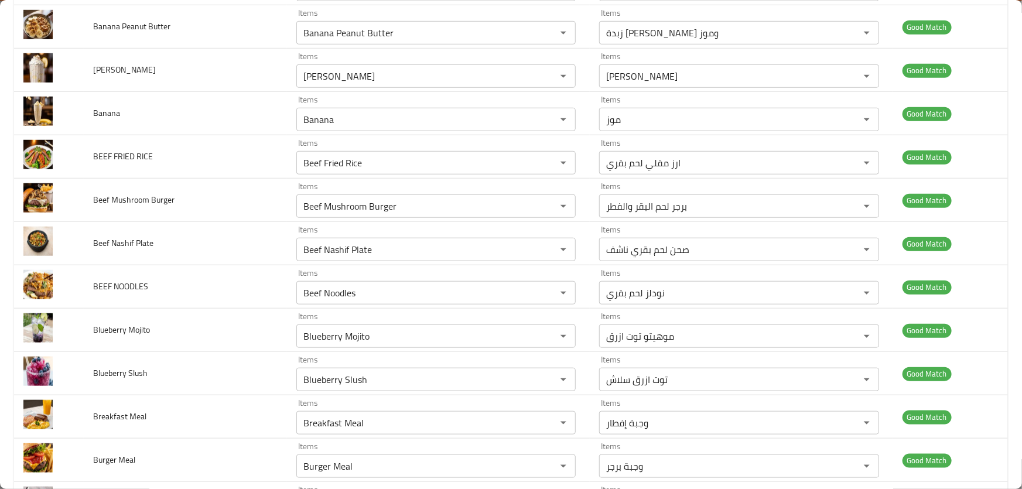
scroll to position [0, 0]
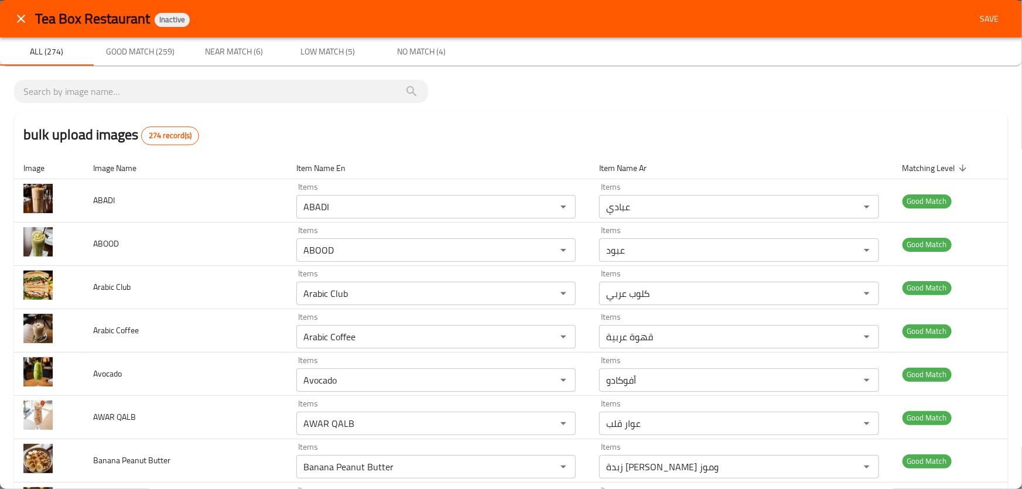
click at [569, 116] on div "bulk upload images 274 record(s)" at bounding box center [510, 134] width 993 height 44
click at [981, 16] on span "Save" at bounding box center [989, 19] width 28 height 15
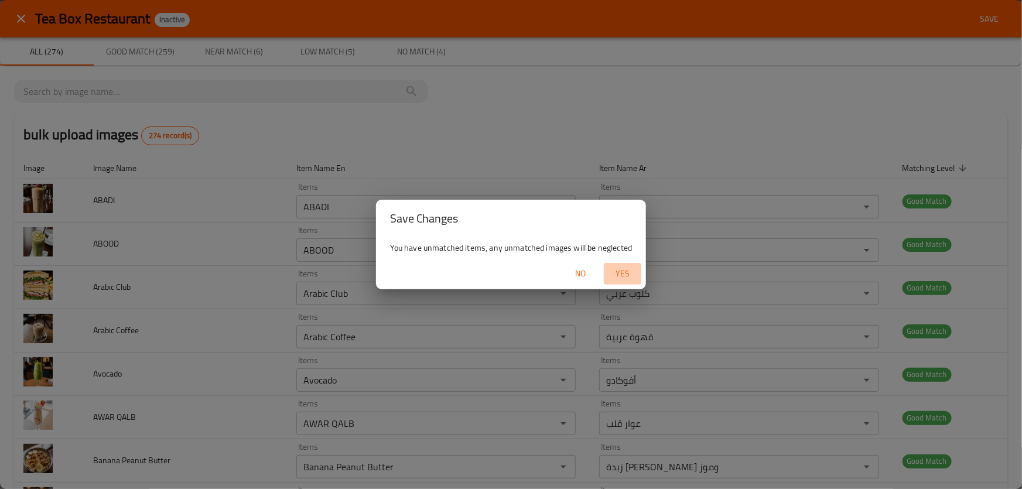
click at [623, 272] on span "Yes" at bounding box center [622, 273] width 28 height 15
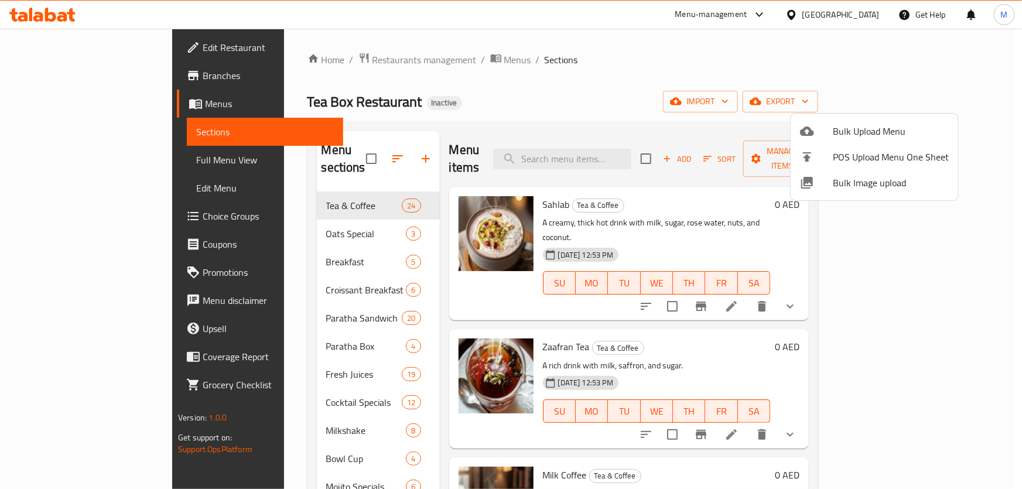
click at [257, 218] on div at bounding box center [511, 244] width 1022 height 489
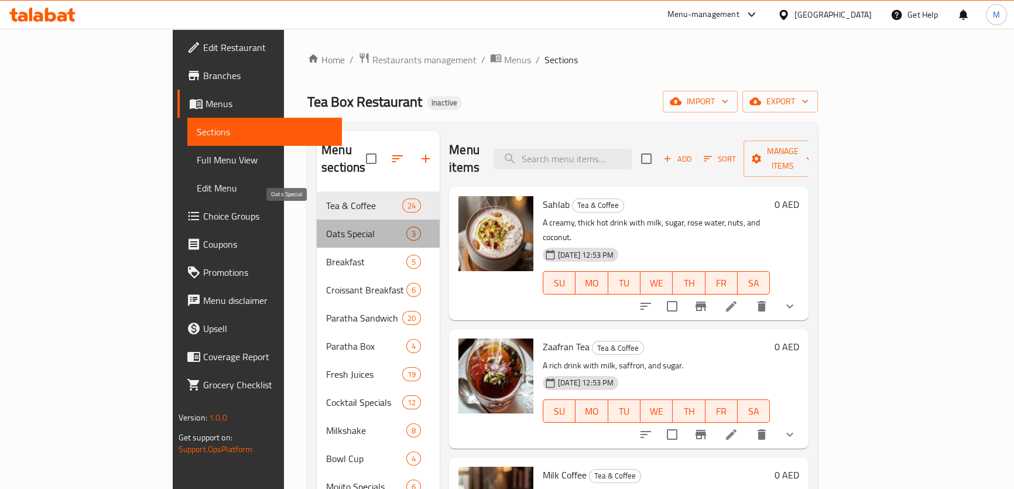
click at [326, 227] on span "Oats Special" at bounding box center [366, 234] width 80 height 14
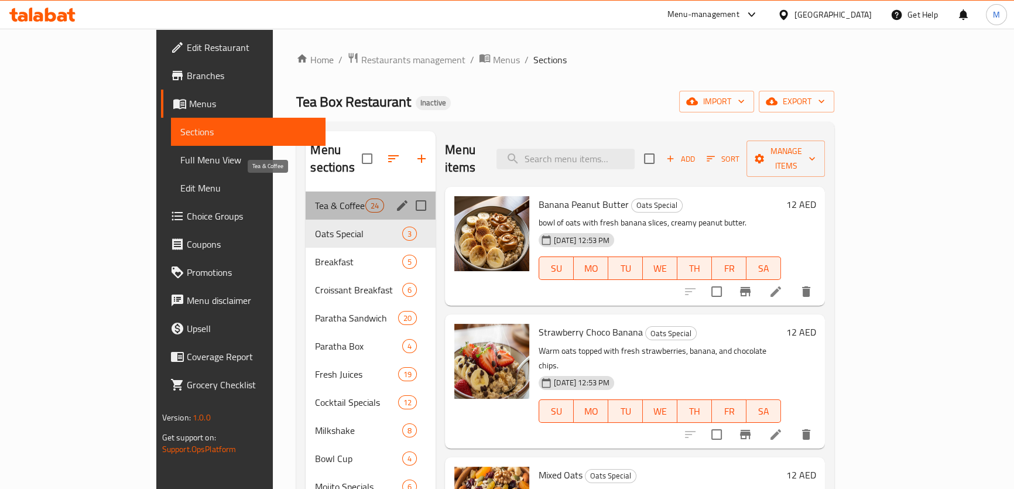
click at [315, 198] on span "Tea & Coffee" at bounding box center [340, 205] width 50 height 14
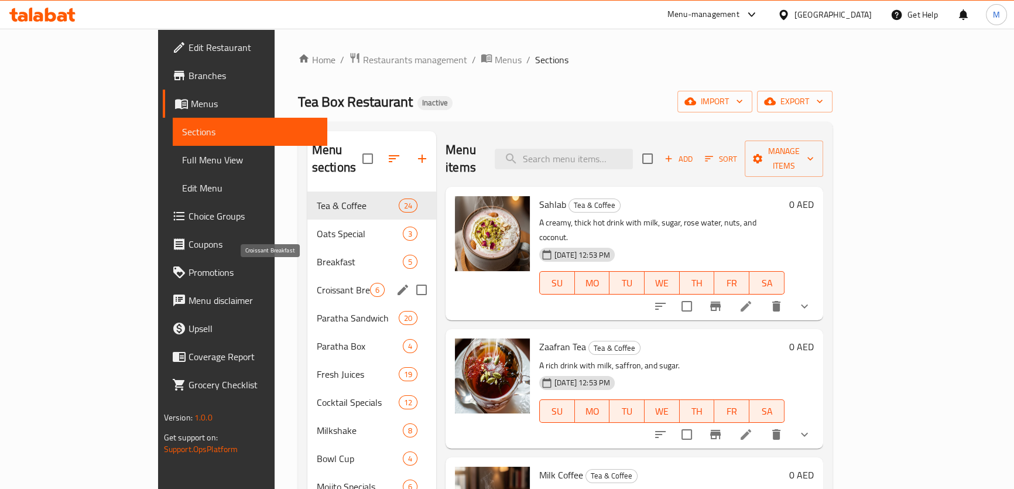
click at [317, 283] on span "Croissant Breakfast" at bounding box center [343, 290] width 53 height 14
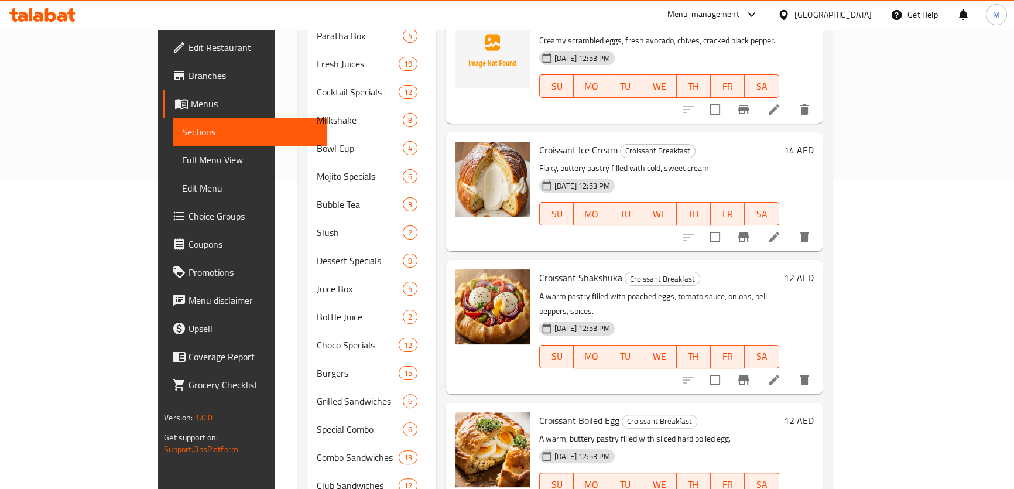
scroll to position [111, 0]
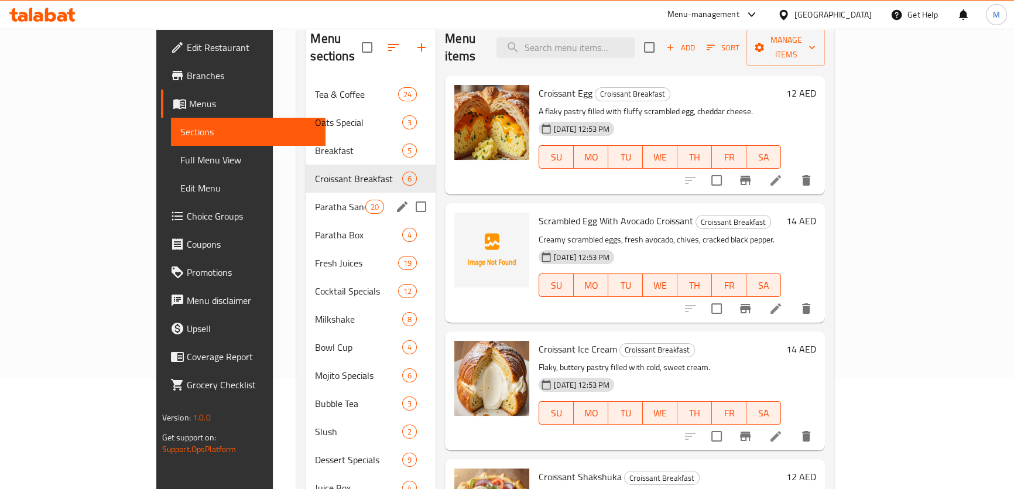
click at [315, 200] on span "Paratha Sandwich" at bounding box center [340, 207] width 50 height 14
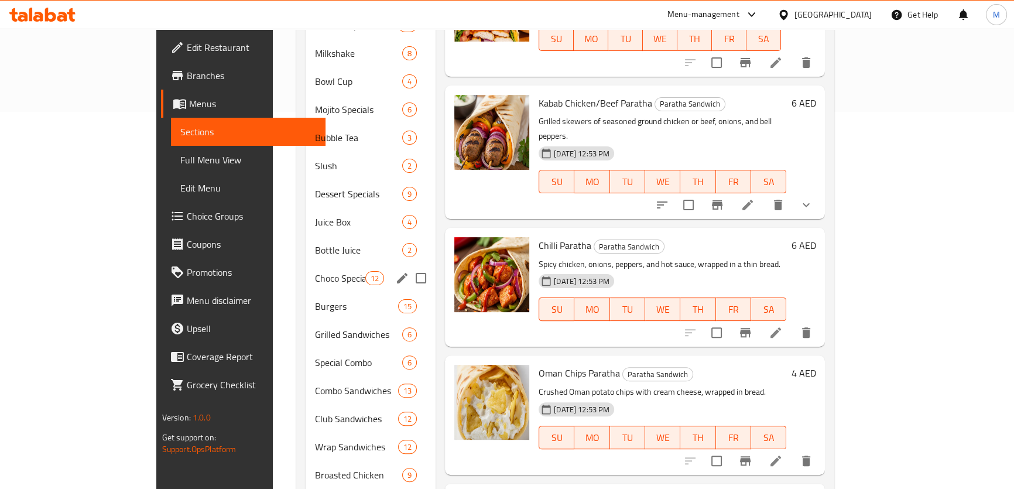
scroll to position [217, 0]
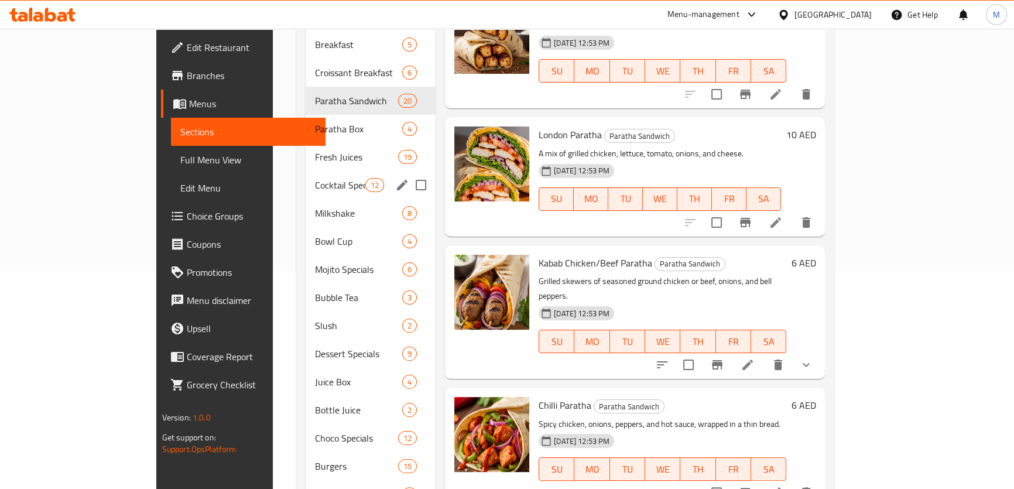
click at [306, 176] on div "Cocktail Specials 12" at bounding box center [371, 185] width 130 height 28
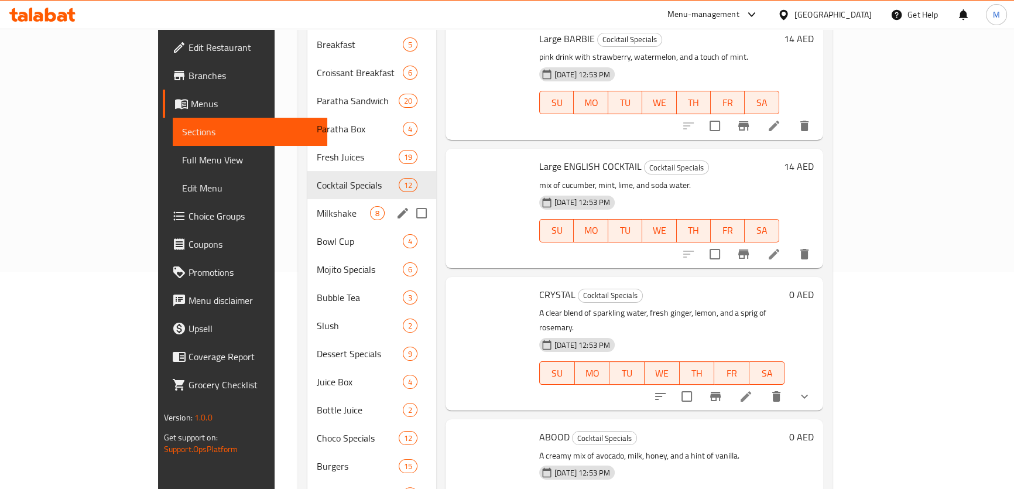
scroll to position [702, 0]
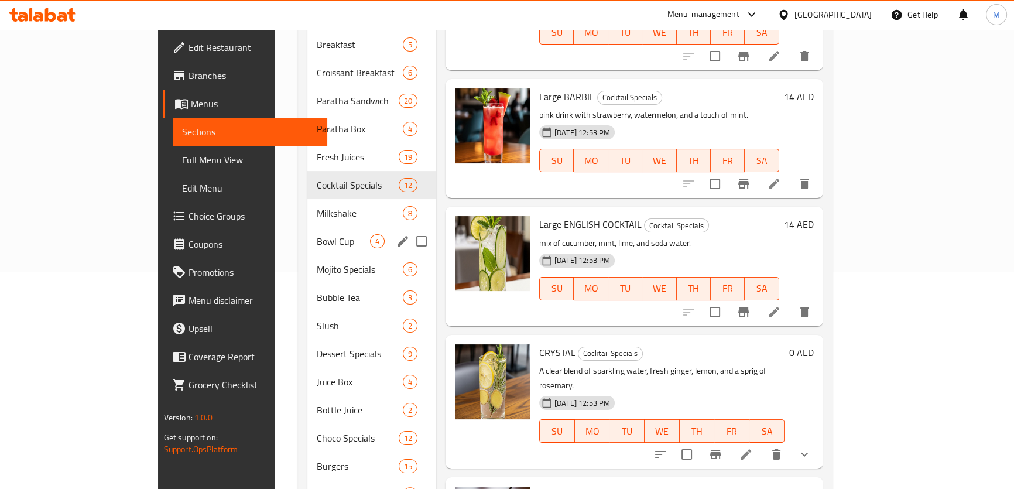
click at [307, 227] on div "Bowl Cup 4" at bounding box center [371, 241] width 129 height 28
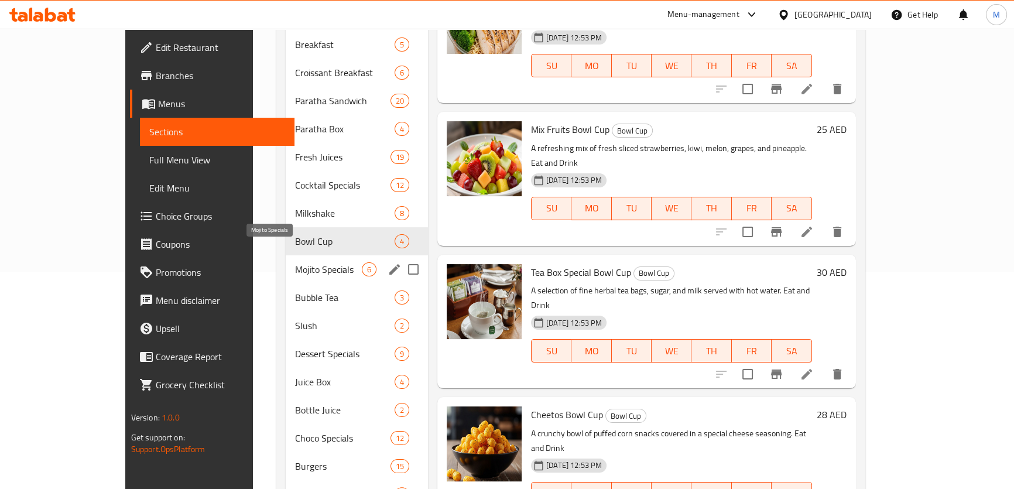
click at [295, 262] on span "Mojito Specials" at bounding box center [328, 269] width 67 height 14
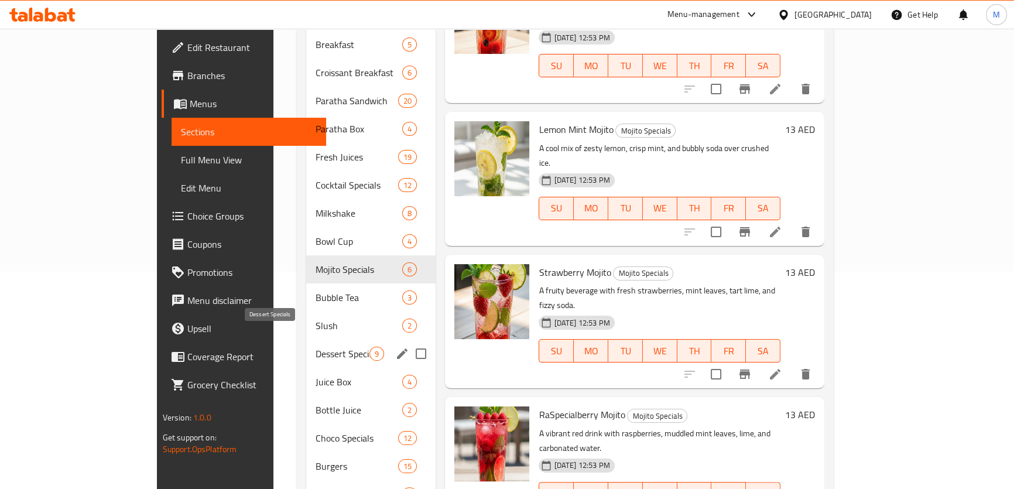
click at [316, 347] on span "Dessert Specials" at bounding box center [343, 354] width 54 height 14
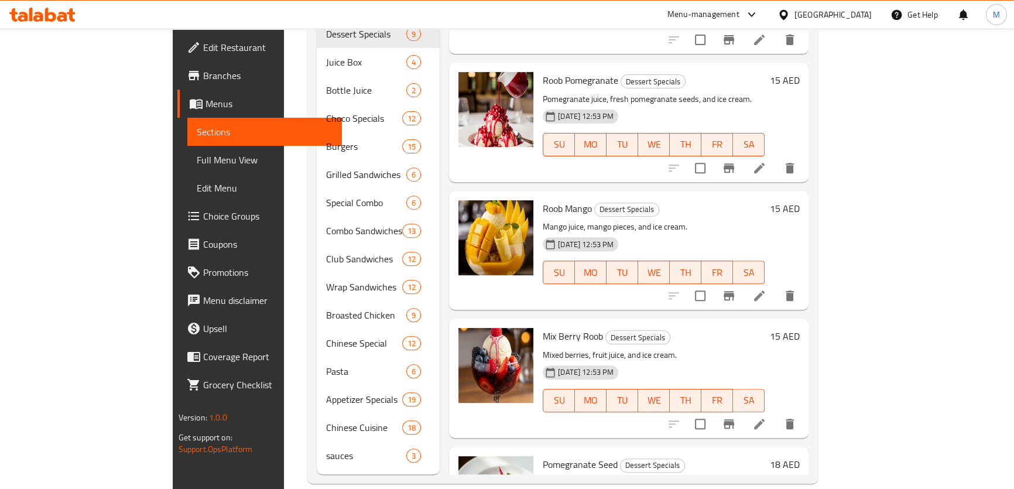
scroll to position [318, 0]
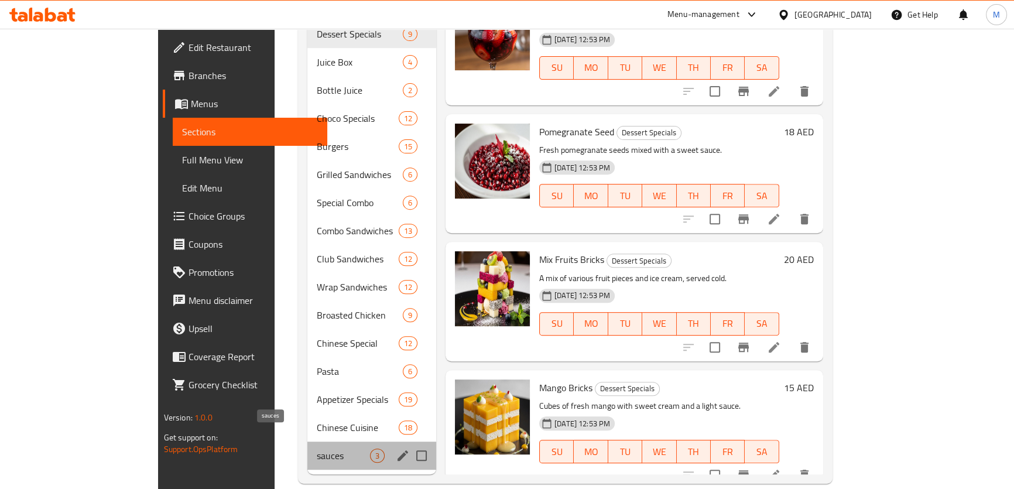
click at [317, 448] on span "sauces" at bounding box center [343, 455] width 53 height 14
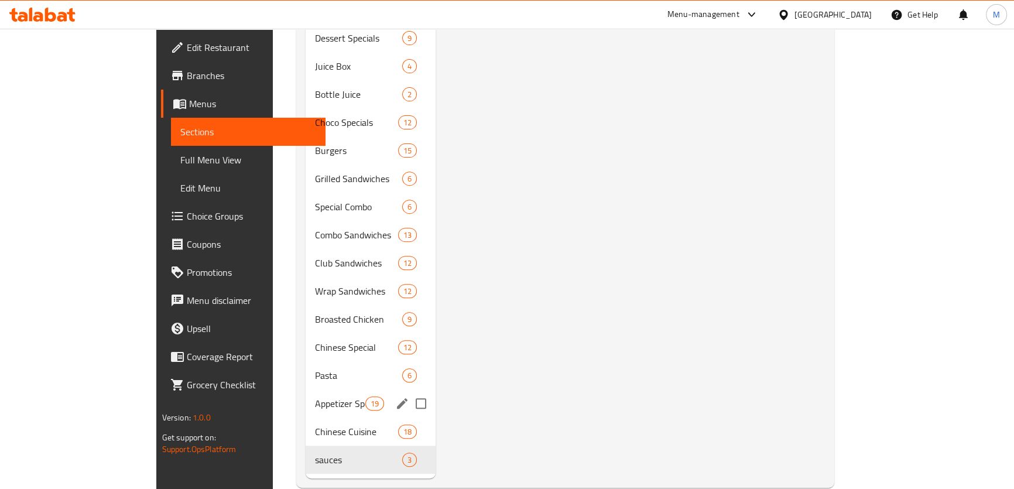
scroll to position [537, 0]
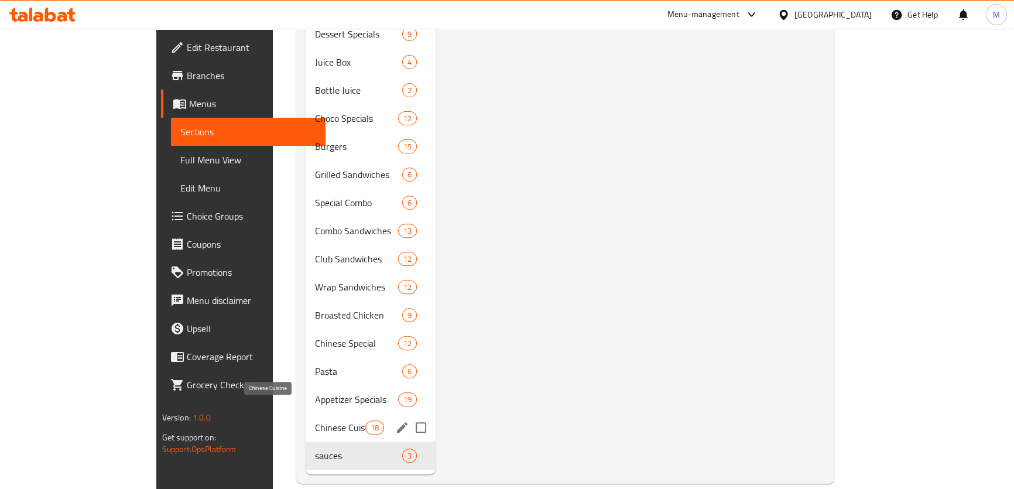
click at [315, 420] on span "Chinese Cuisine" at bounding box center [340, 427] width 50 height 14
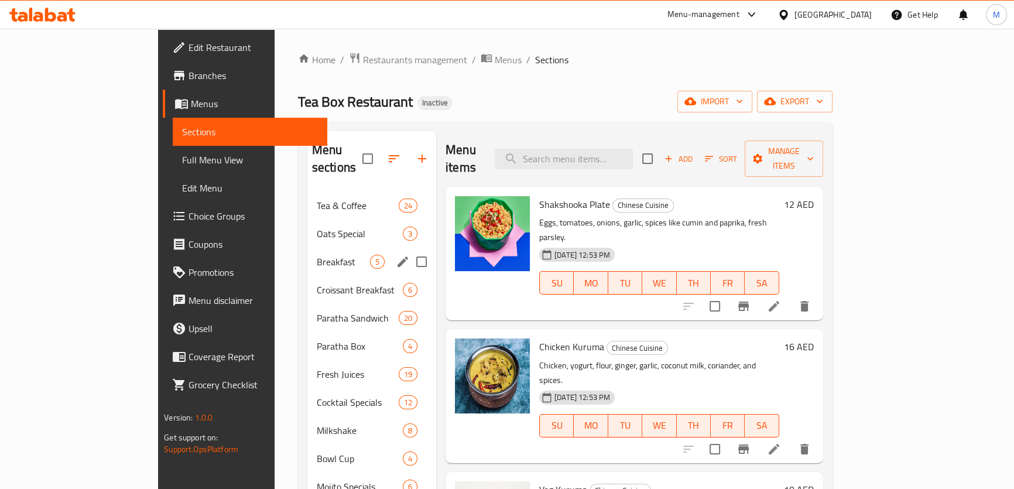
click at [307, 248] on div "Breakfast 5" at bounding box center [371, 262] width 129 height 28
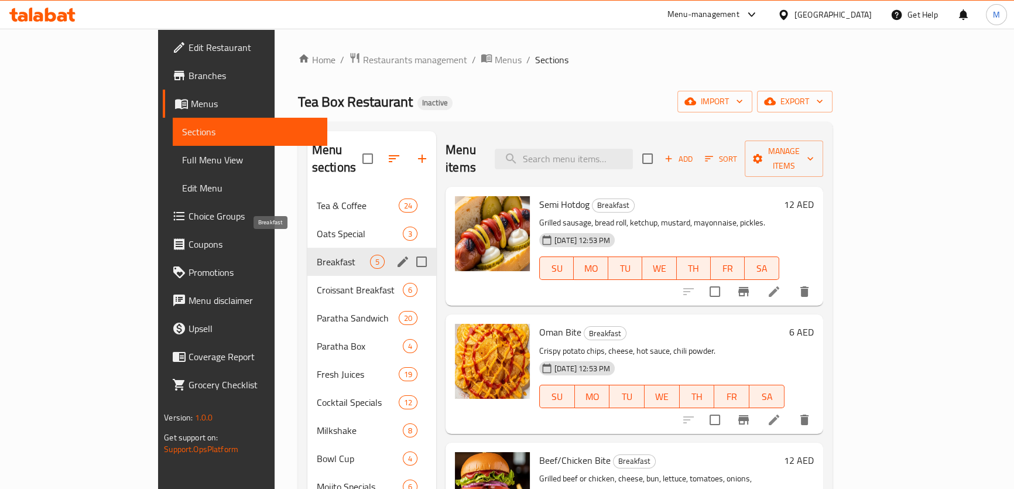
click at [317, 255] on span "Breakfast" at bounding box center [343, 262] width 53 height 14
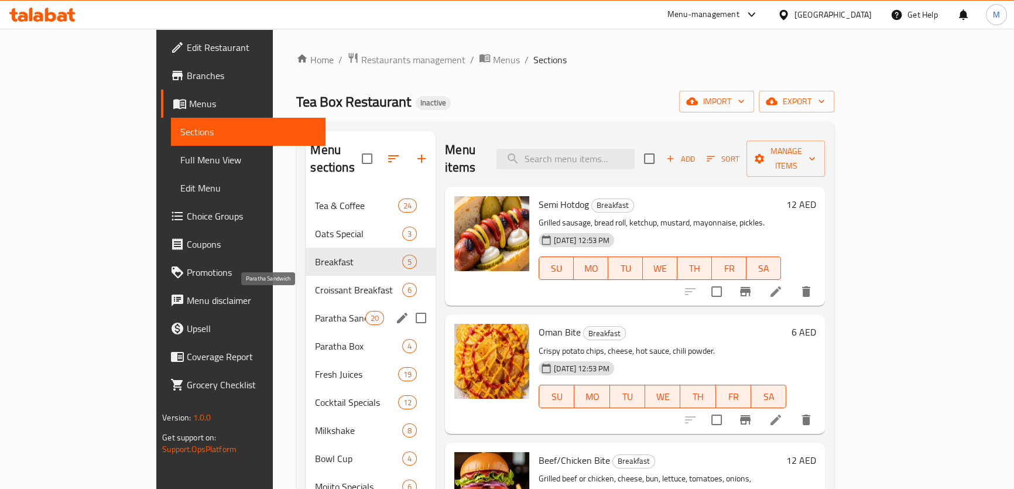
click at [315, 311] on span "Paratha Sandwich" at bounding box center [340, 318] width 50 height 14
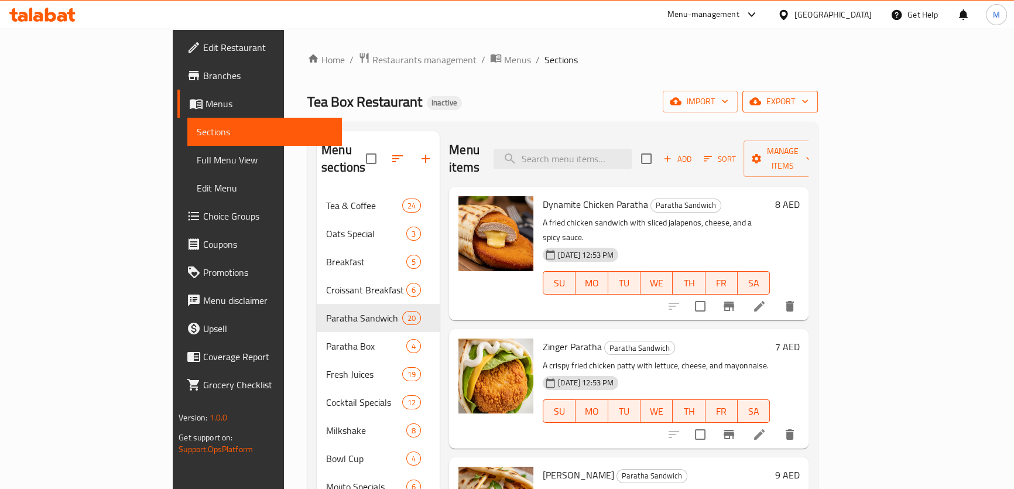
click at [808, 100] on span "export" at bounding box center [780, 101] width 57 height 15
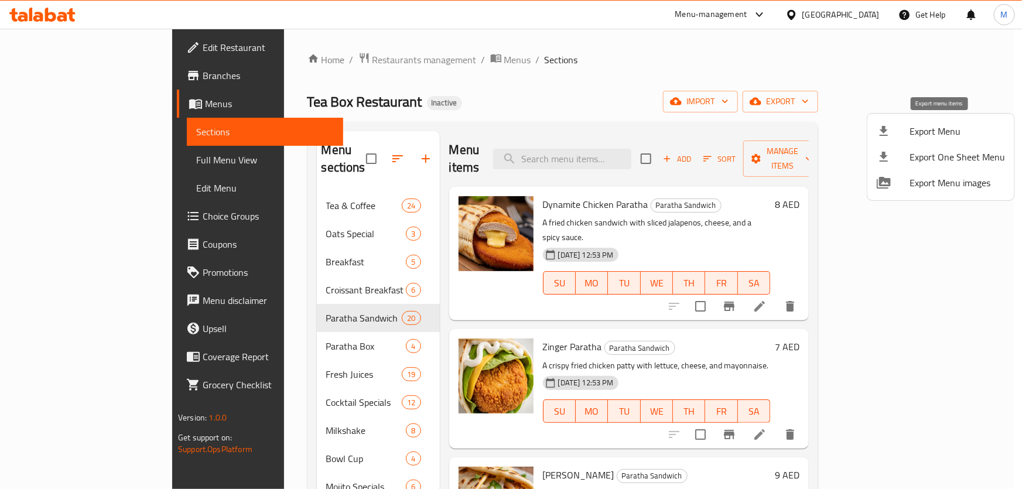
click at [933, 130] on span "Export Menu" at bounding box center [956, 131] width 95 height 14
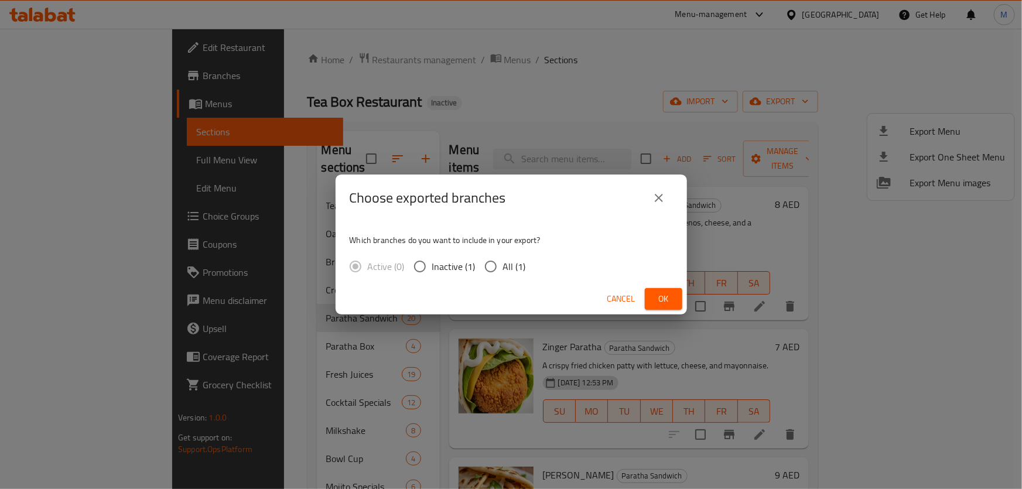
click at [484, 269] on input "All (1)" at bounding box center [490, 266] width 25 height 25
radio input "true"
click at [678, 300] on button "Ok" at bounding box center [663, 299] width 37 height 22
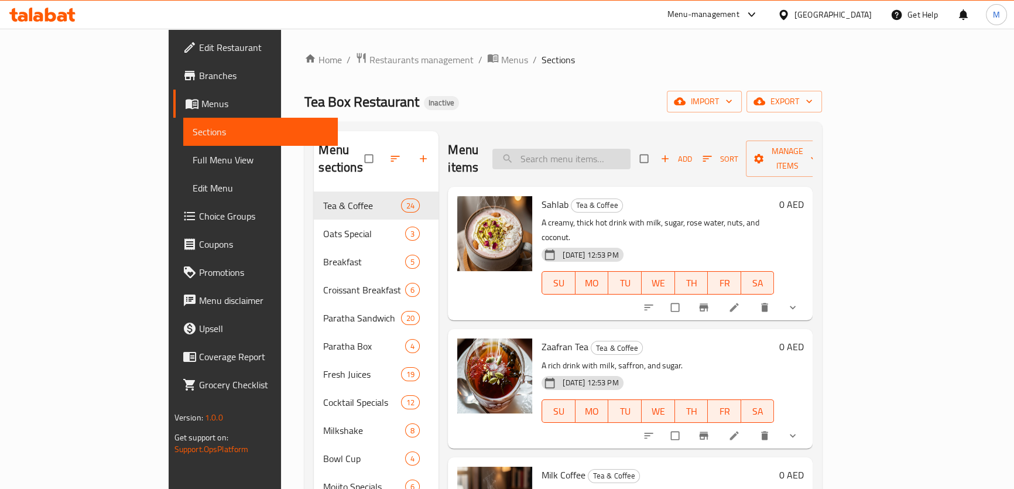
click at [620, 149] on input "search" at bounding box center [561, 159] width 138 height 20
paste input "FAZZA"
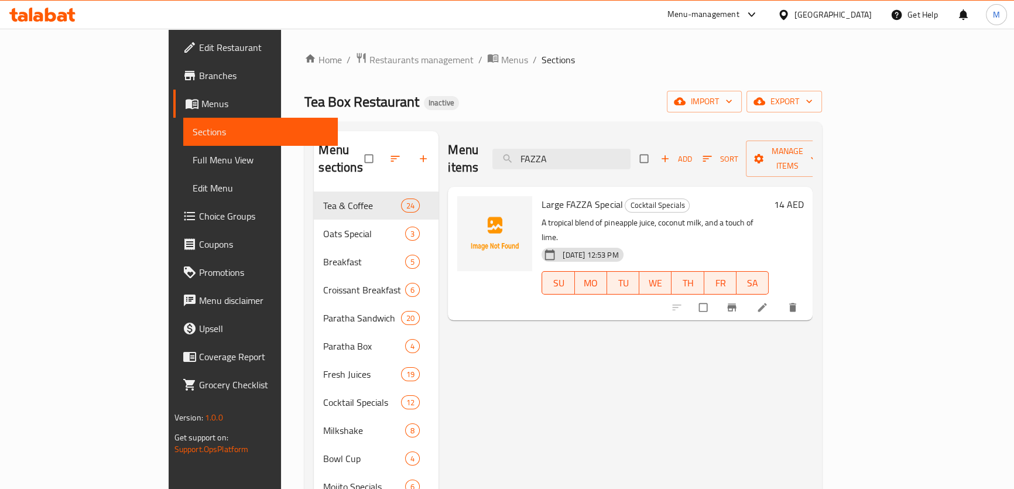
drag, startPoint x: 640, startPoint y: 156, endPoint x: 405, endPoint y: 155, distance: 235.3
click at [448, 156] on div "Menu items FAZZA Add Sort Manage items" at bounding box center [630, 159] width 365 height 56
paste input "[PERSON_NAME] Arabic"
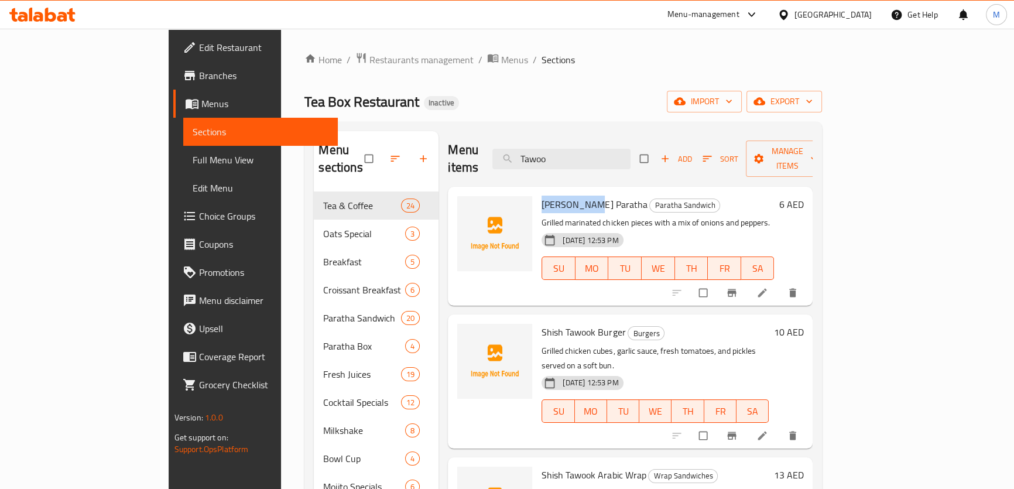
drag, startPoint x: 501, startPoint y: 186, endPoint x: 546, endPoint y: 184, distance: 45.7
click at [546, 196] on span "[PERSON_NAME] Paratha" at bounding box center [593, 205] width 105 height 18
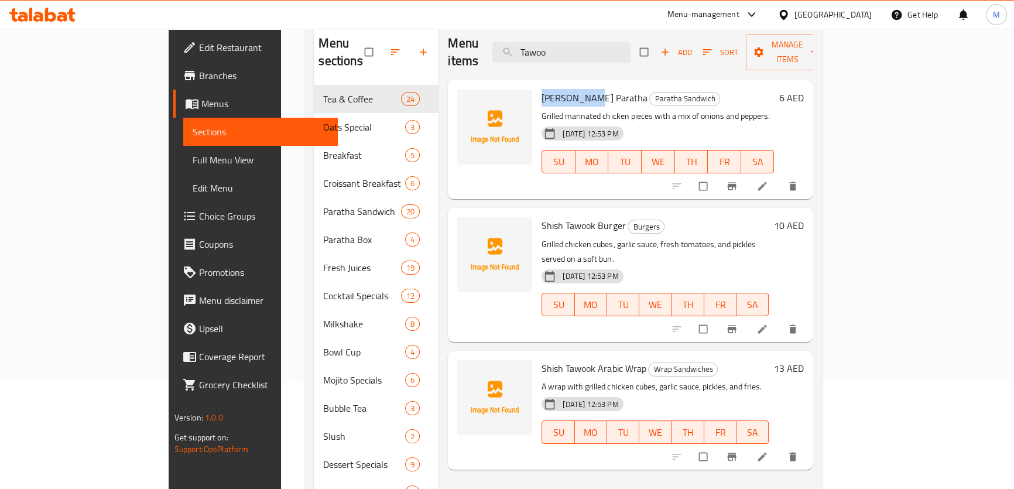
scroll to position [106, 0]
click at [625, 43] on input "Tawoo" at bounding box center [561, 53] width 138 height 20
paste input "Scrambled Egg With Avocado"
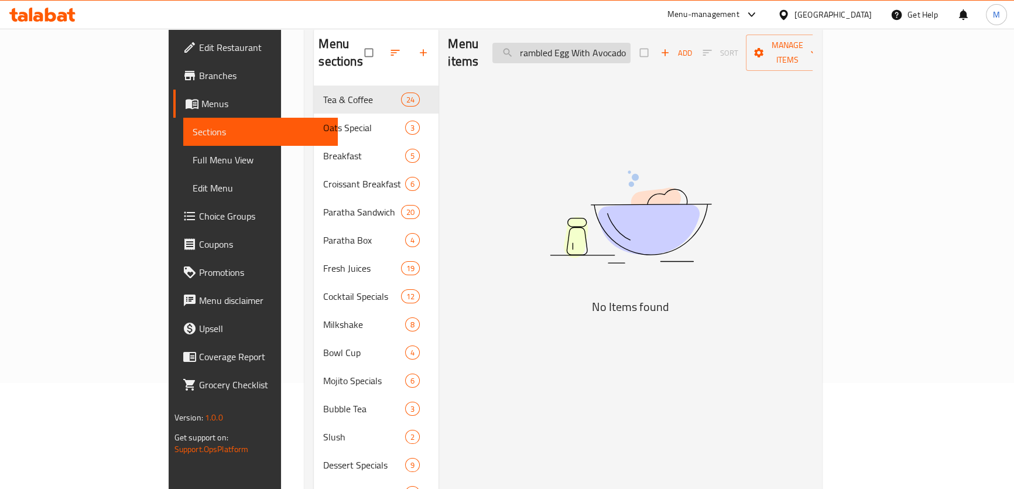
paste input "search"
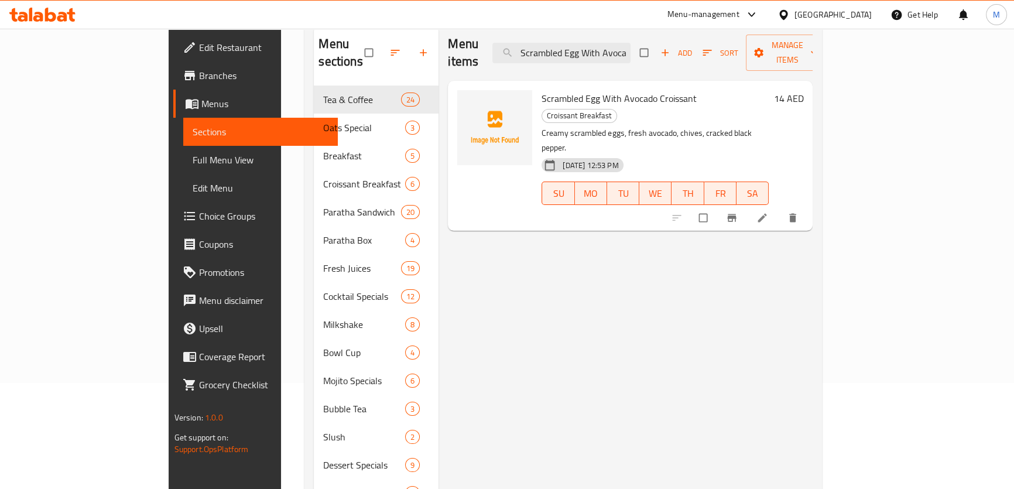
scroll to position [0, 9]
drag, startPoint x: 642, startPoint y: 41, endPoint x: 864, endPoint y: 60, distance: 222.7
click at [813, 61] on div "Menu items Scrambled Egg With Avocado Add Sort Manage items" at bounding box center [630, 53] width 365 height 56
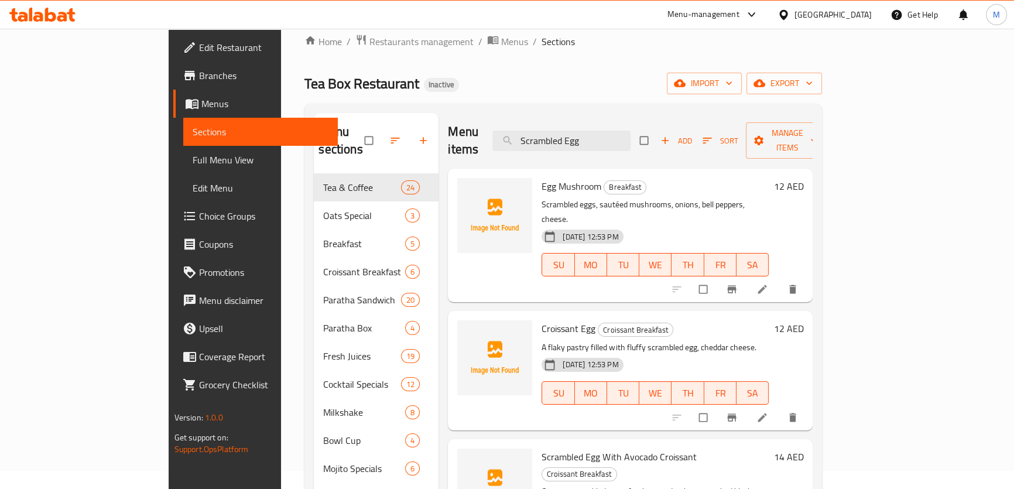
scroll to position [0, 0]
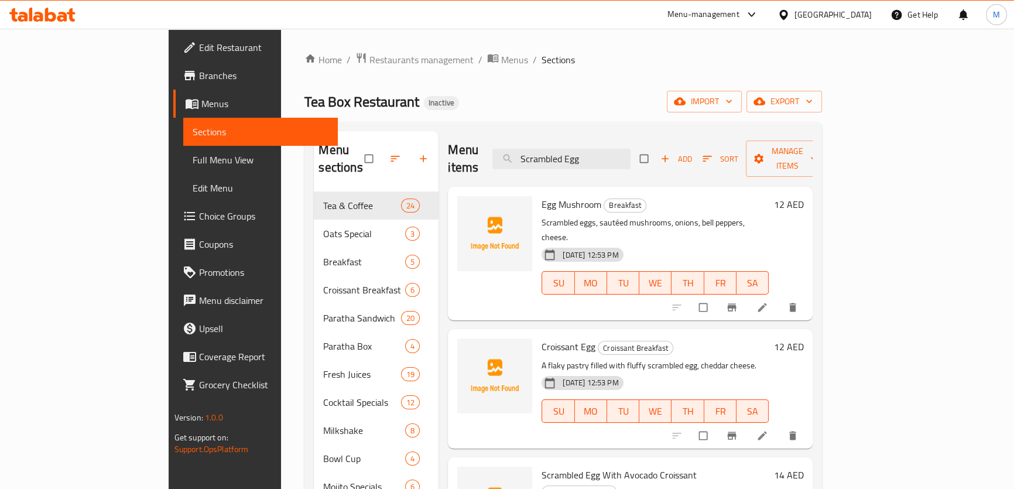
drag, startPoint x: 652, startPoint y: 157, endPoint x: 406, endPoint y: 158, distance: 246.5
click at [457, 158] on div "Menu items Scrambled Egg Add Sort Manage items" at bounding box center [630, 159] width 365 height 56
paste input "Cheetos Arabic"
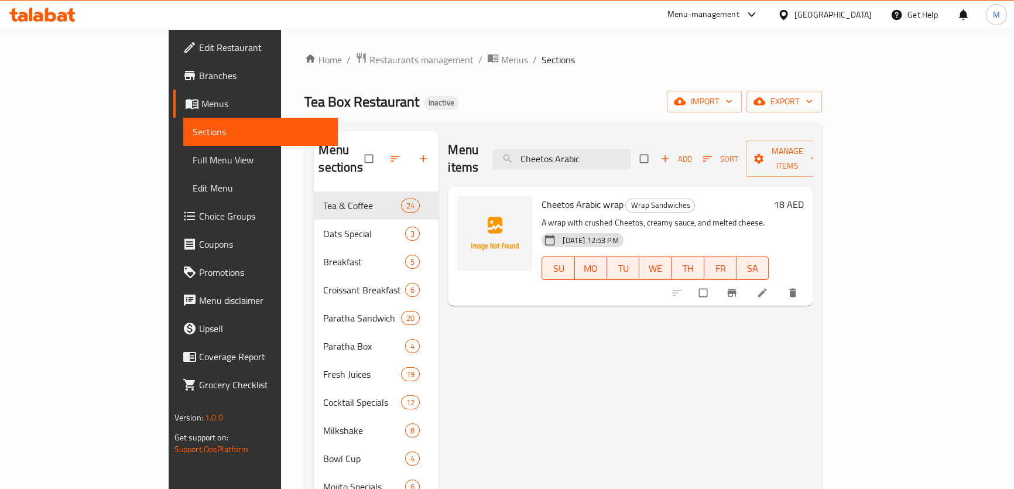
drag, startPoint x: 648, startPoint y: 148, endPoint x: 371, endPoint y: 117, distance: 279.1
paste input "Dynamite"
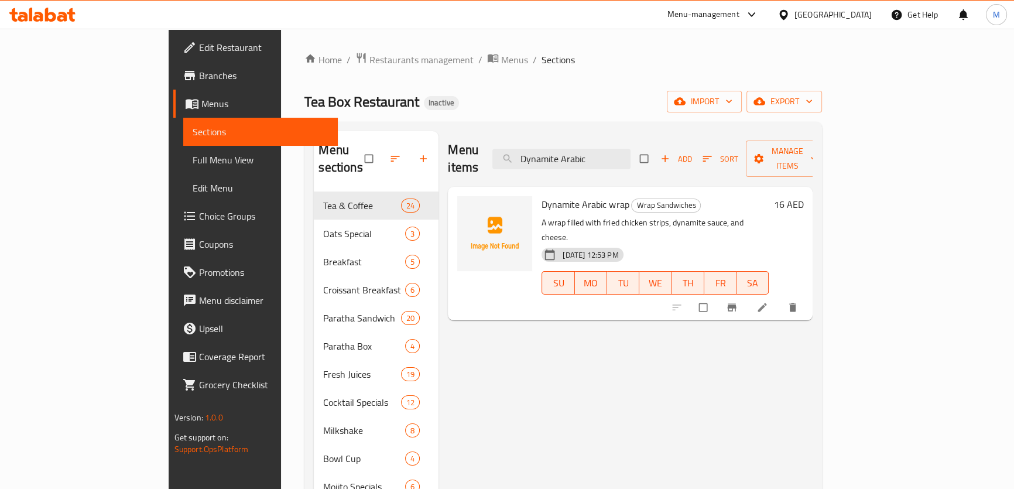
type input "Dynamite Arabic"
click at [193, 133] on span "Sections" at bounding box center [261, 132] width 136 height 14
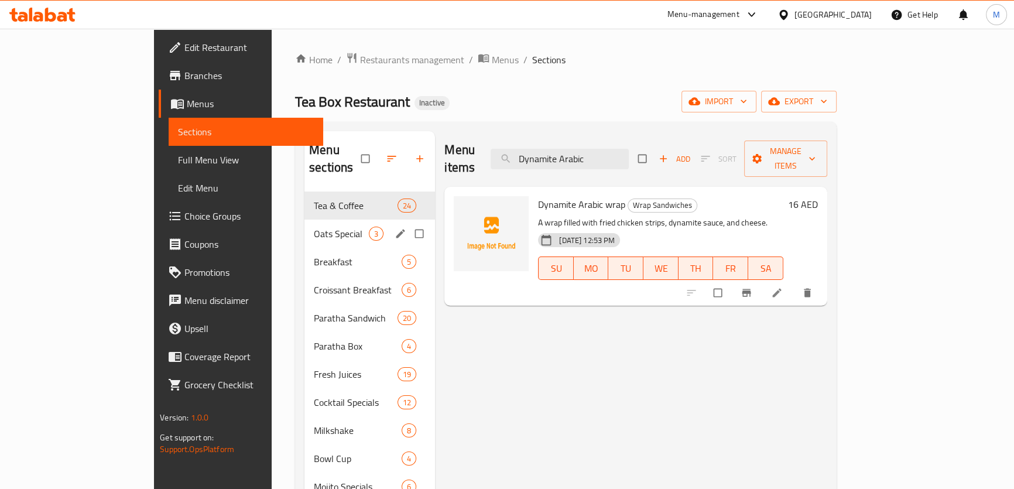
click at [314, 227] on span "Oats Special" at bounding box center [341, 234] width 55 height 14
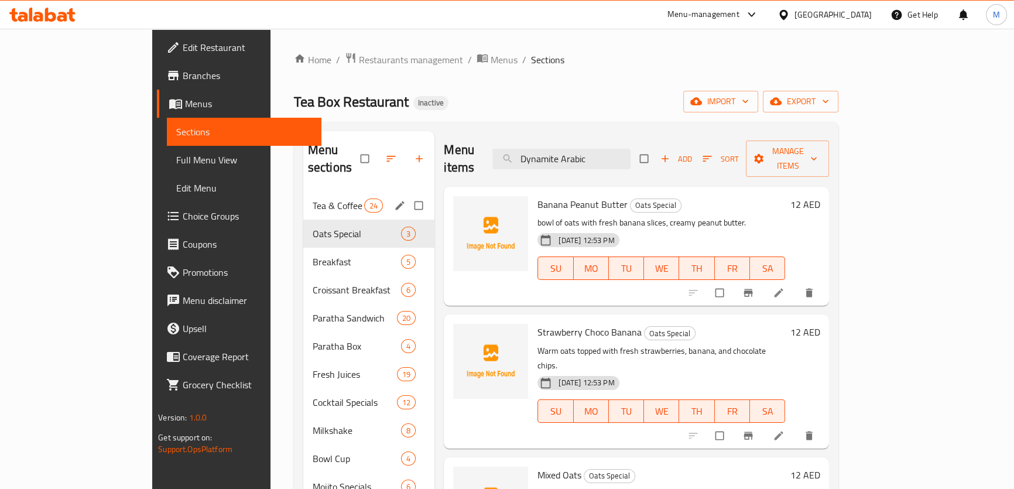
click at [313, 198] on span "Tea & Coffee" at bounding box center [339, 205] width 52 height 14
